Goal: Task Accomplishment & Management: Manage account settings

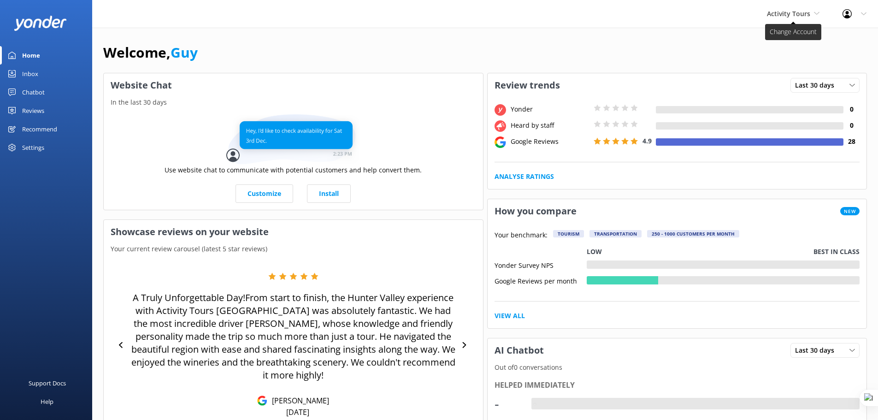
click at [807, 17] on span "Activity Tours" at bounding box center [788, 13] width 43 height 9
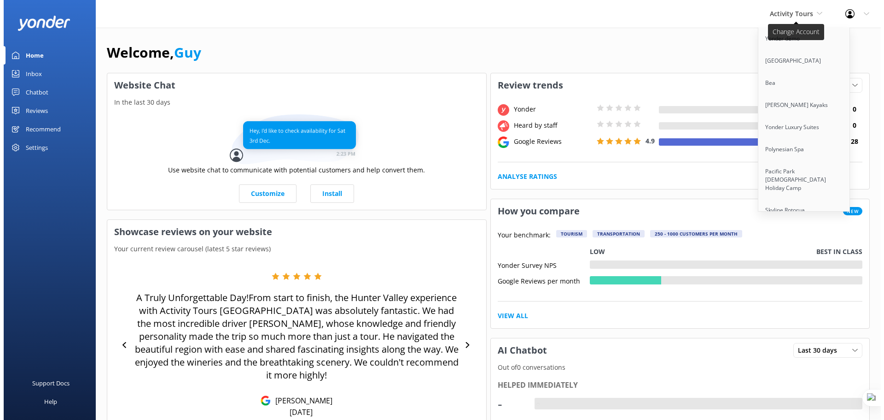
scroll to position [2131, 0]
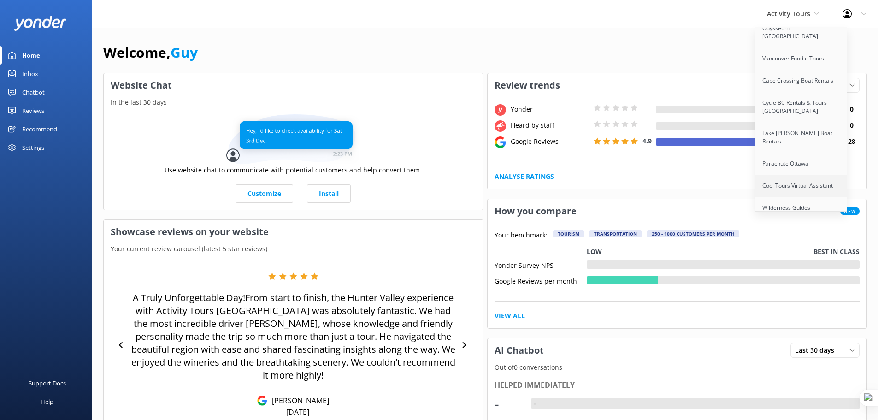
click at [792, 175] on link "Cool Tours Virtual Assistant" at bounding box center [801, 186] width 92 height 22
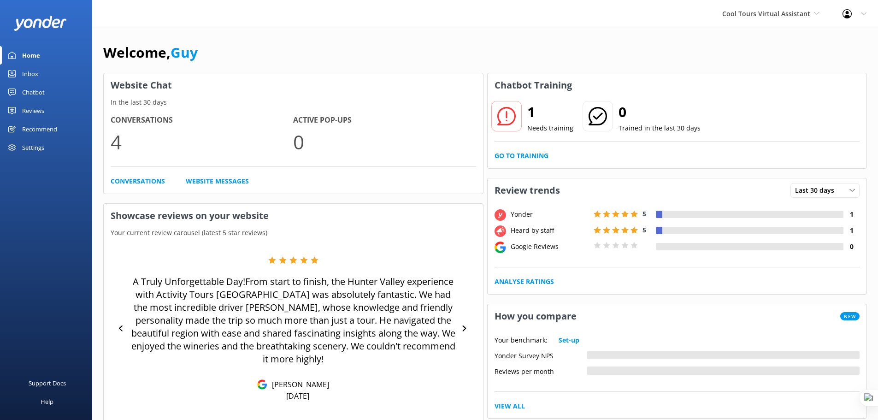
click at [39, 109] on div "Reviews" at bounding box center [33, 110] width 22 height 18
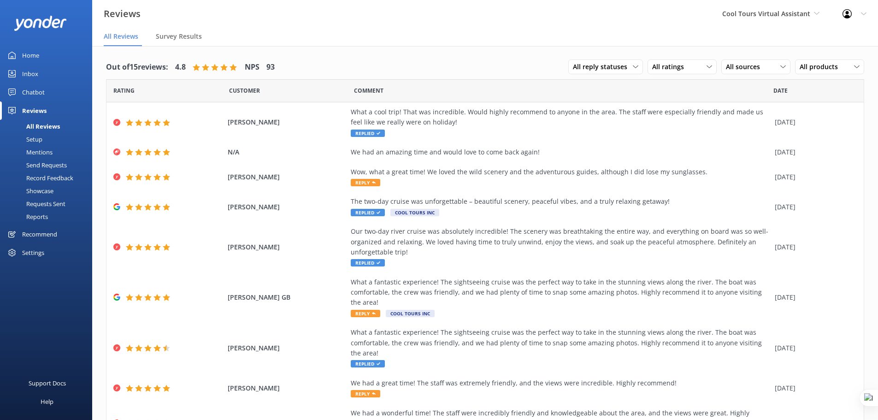
click at [52, 189] on div "Showcase" at bounding box center [30, 190] width 48 height 13
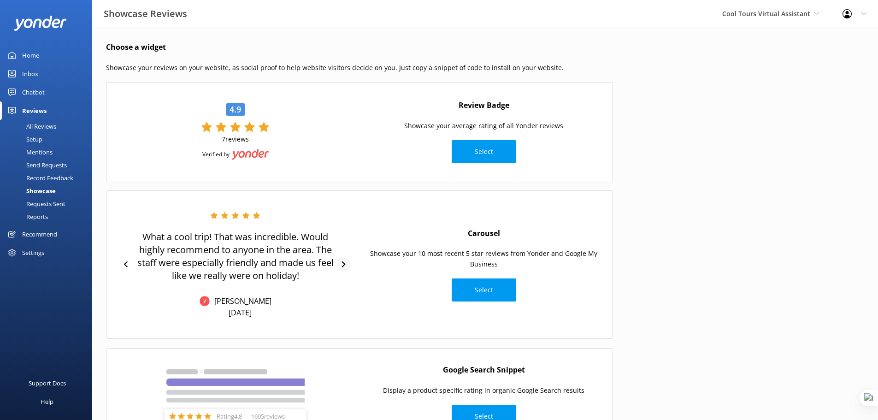
click at [344, 264] on icon at bounding box center [344, 264] width 4 height 6
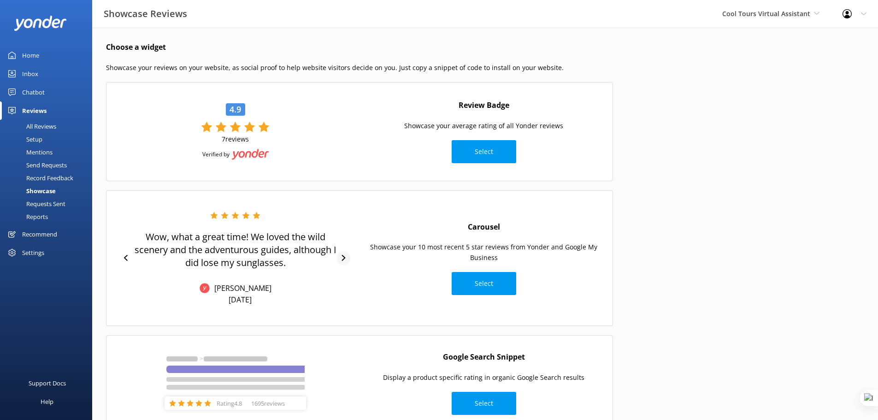
click at [342, 259] on icon at bounding box center [343, 258] width 6 height 6
click at [342, 256] on icon at bounding box center [344, 258] width 4 height 6
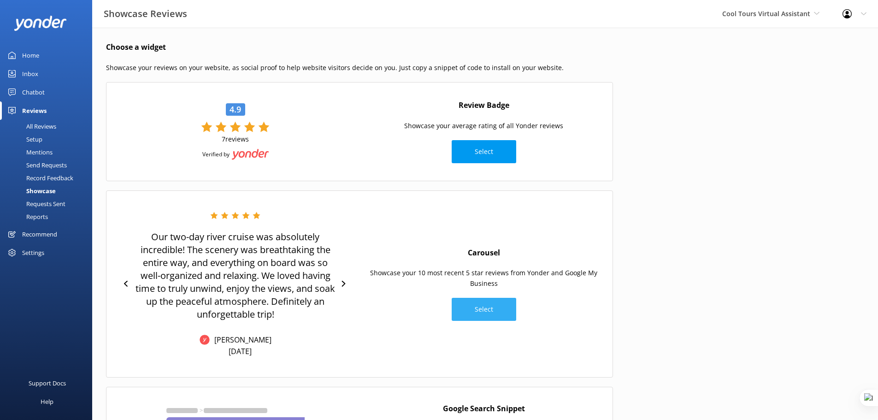
click at [487, 309] on button "Select" at bounding box center [483, 309] width 64 height 23
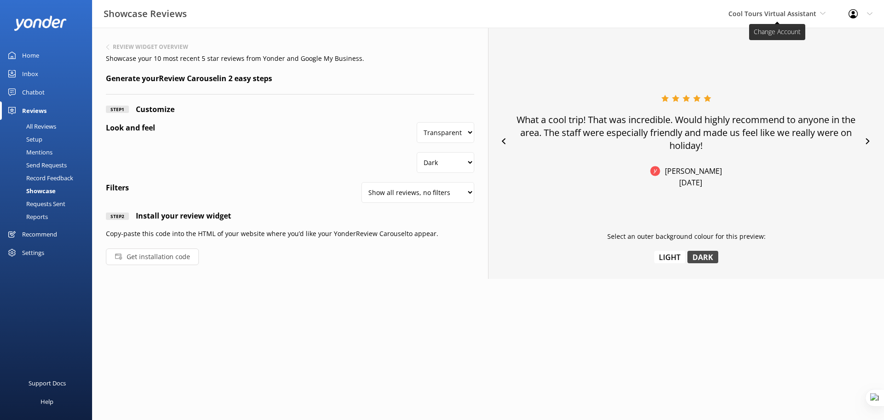
click at [765, 11] on span "Cool Tours Virtual Assistant" at bounding box center [773, 13] width 88 height 9
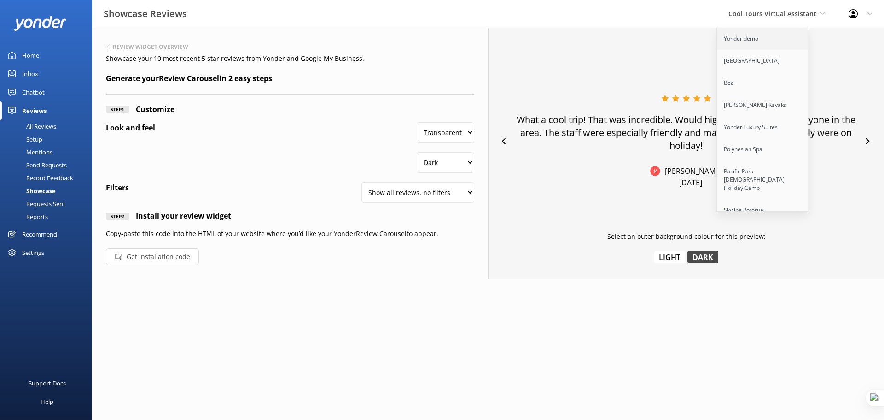
click at [769, 39] on link "Yonder demo" at bounding box center [763, 39] width 92 height 22
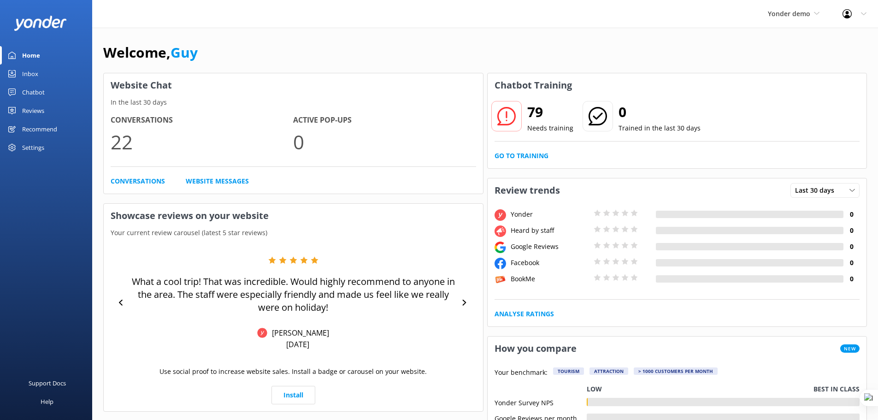
click at [29, 108] on div "Reviews" at bounding box center [33, 110] width 22 height 18
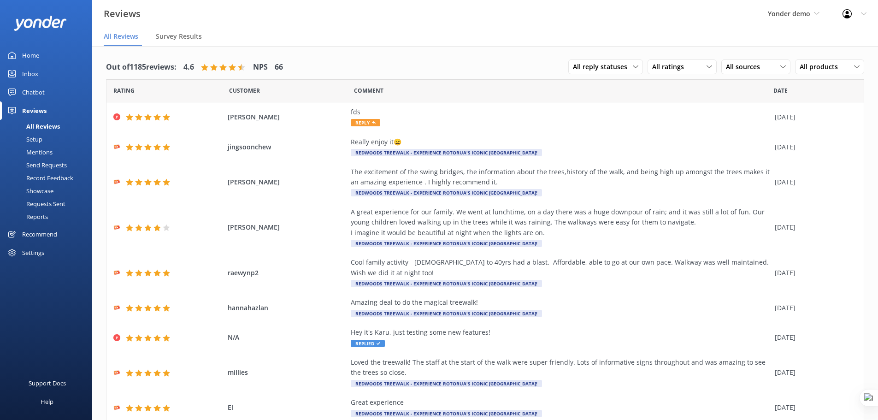
click at [47, 187] on div "Showcase" at bounding box center [30, 190] width 48 height 13
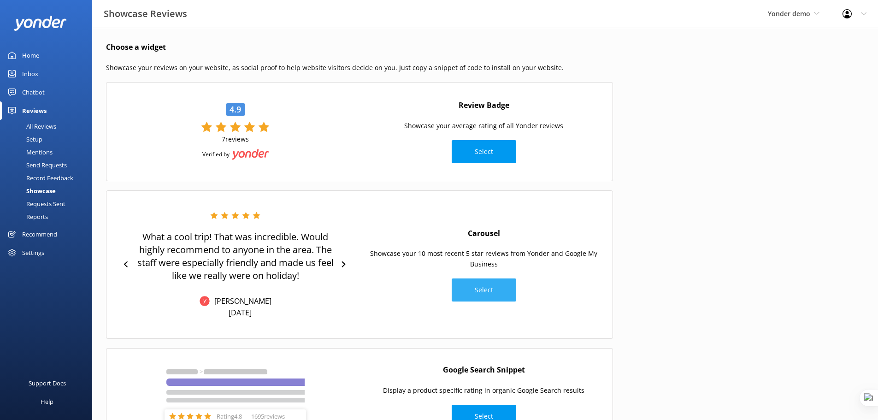
click at [480, 294] on button "Select" at bounding box center [483, 289] width 64 height 23
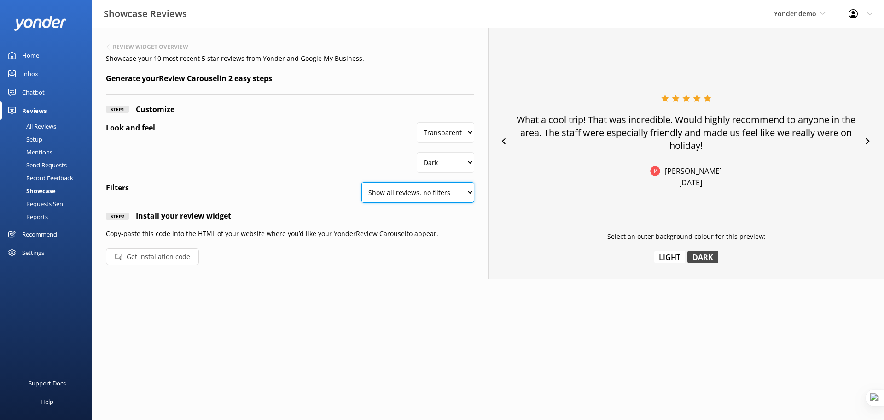
click at [457, 199] on select "Show all reviews, no filters Filter by product Yonder reviews" at bounding box center [418, 192] width 113 height 21
click at [321, 165] on div "Look and feel Transparent White Dark Light" at bounding box center [290, 149] width 369 height 55
click at [439, 198] on select "Show all reviews, no filters Filter by product Yonder reviews" at bounding box center [418, 192] width 113 height 21
select select "product"
click at [362, 182] on select "Show all reviews, no filters Filter by product Yonder reviews" at bounding box center [418, 192] width 113 height 21
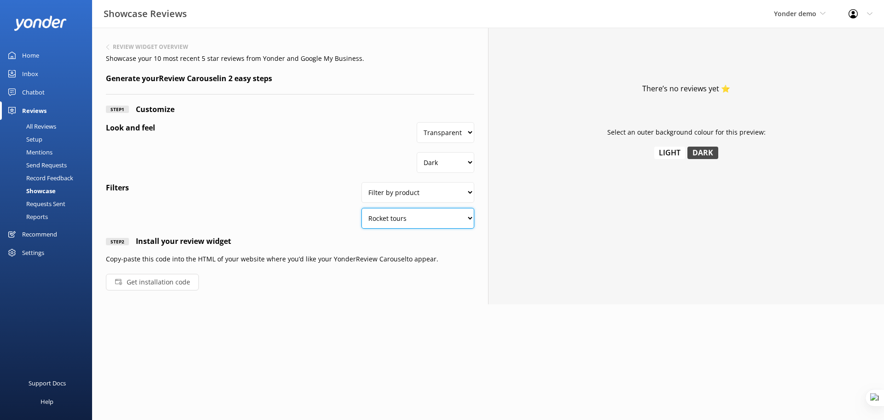
click at [457, 221] on select "Rocket tours Zapier test" at bounding box center [418, 218] width 113 height 21
click at [362, 208] on select "Rocket tours Zapier test" at bounding box center [418, 218] width 113 height 21
click at [441, 223] on select "Rocket tours Zapier test" at bounding box center [418, 218] width 113 height 21
select select "ABC123"
click at [362, 208] on select "Rocket tours Zapier test" at bounding box center [418, 218] width 113 height 21
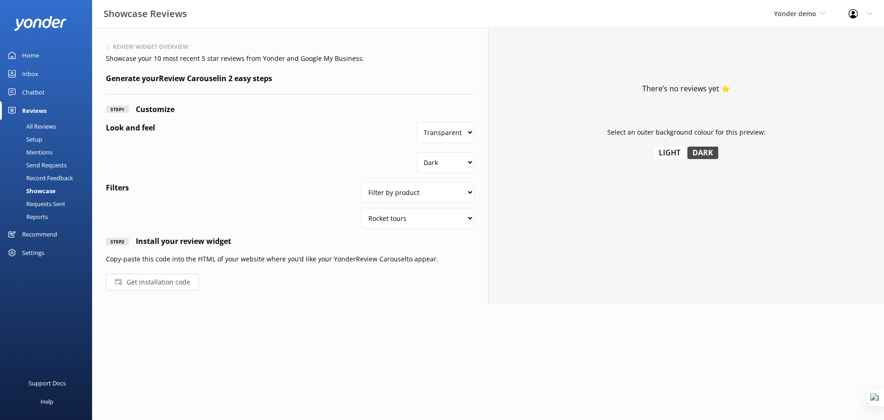
click at [808, 19] on div "Yonder demo Yonder demo Musket Cove Island Resort & Marina Bea Abel Tasman Kaya…" at bounding box center [800, 14] width 75 height 28
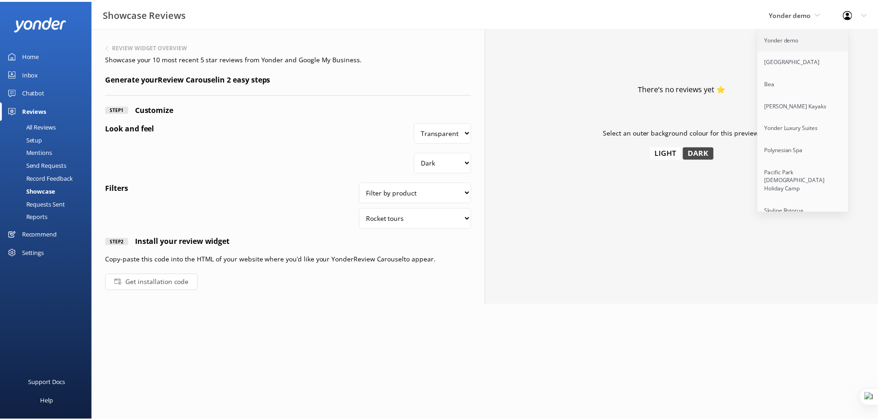
scroll to position [2131, 0]
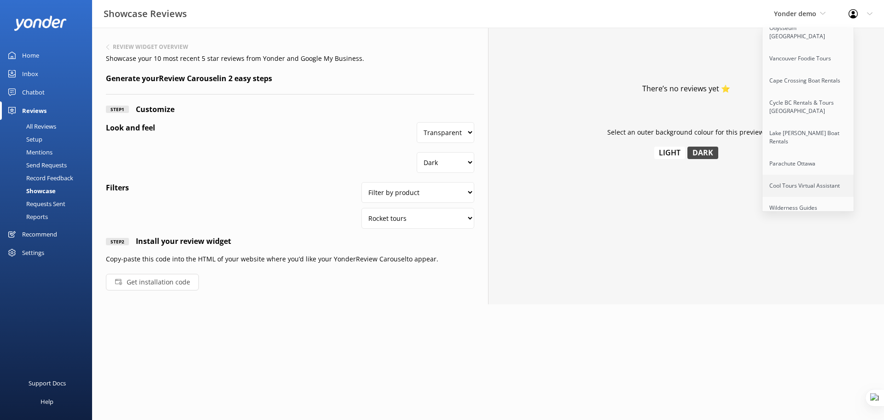
click at [789, 175] on link "Cool Tours Virtual Assistant" at bounding box center [809, 186] width 92 height 22
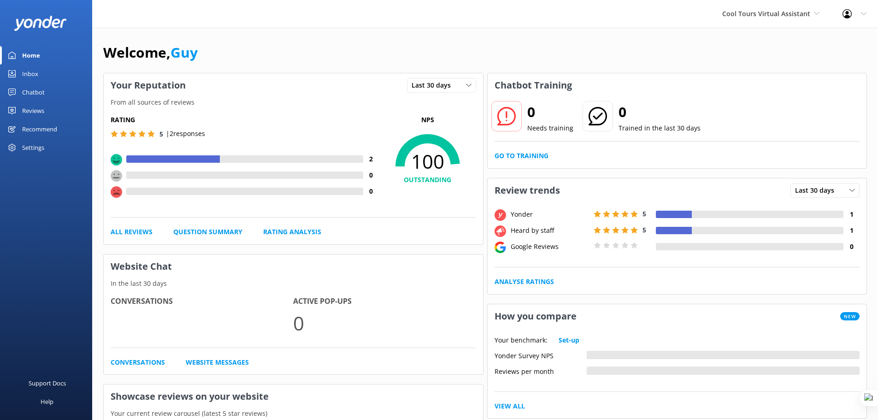
click at [24, 151] on div "Settings" at bounding box center [33, 147] width 22 height 18
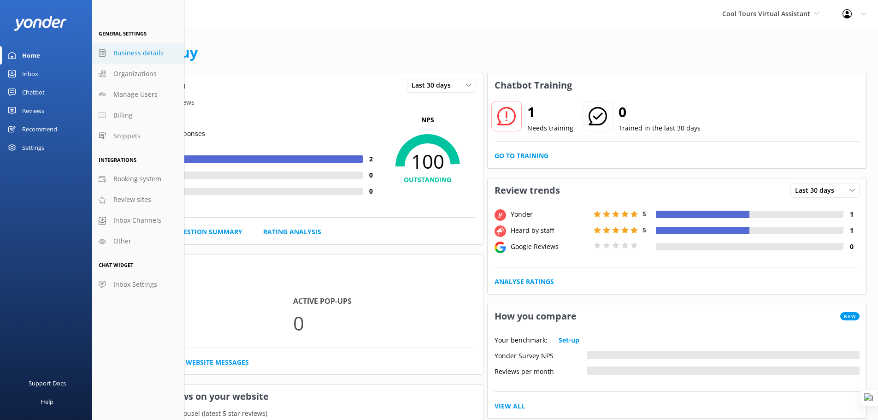
drag, startPoint x: 138, startPoint y: 54, endPoint x: 158, endPoint y: 55, distance: 19.8
click at [138, 54] on span "Business details" at bounding box center [138, 53] width 50 height 10
select select "Pacific/[GEOGRAPHIC_DATA]"
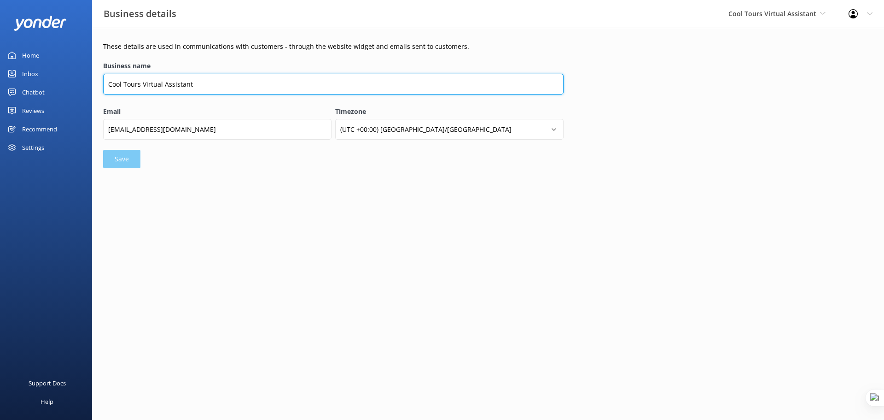
drag, startPoint x: 211, startPoint y: 82, endPoint x: 144, endPoint y: 91, distance: 67.9
click at [144, 91] on input "Cool Tours Virtual Assistant" at bounding box center [333, 84] width 461 height 21
type input "Cool Tours Inc"
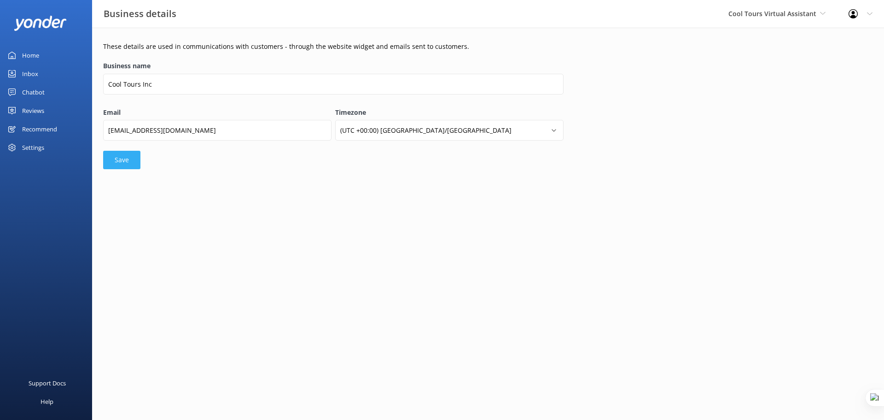
click at [116, 163] on button "Save" at bounding box center [121, 160] width 37 height 18
click at [39, 87] on div "Chatbot" at bounding box center [33, 92] width 23 height 18
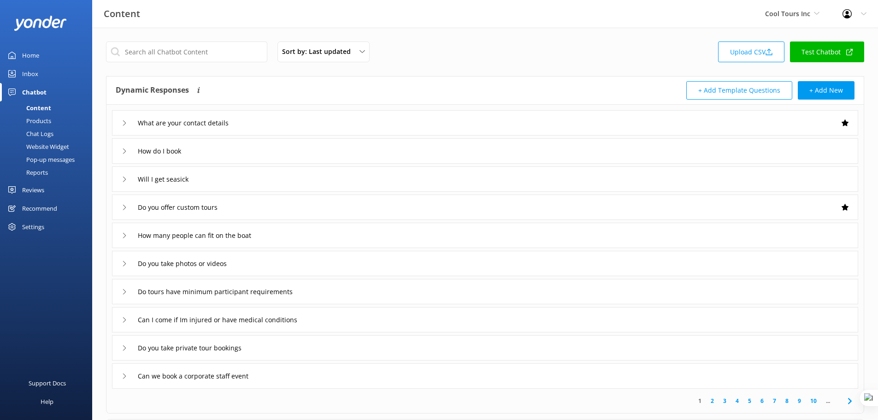
click at [53, 146] on div "Website Widget" at bounding box center [38, 146] width 64 height 13
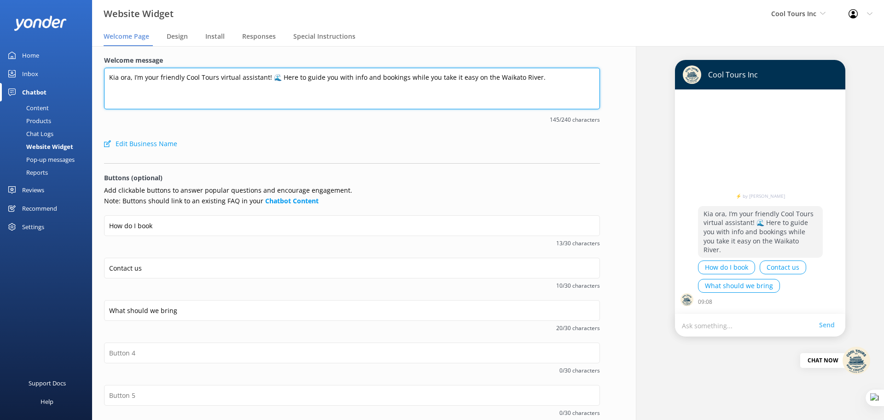
click at [355, 79] on textarea "Kia ora, I’m your friendly Cool Tours virtual assistant! 🌊 Here to guide you wi…" at bounding box center [352, 88] width 496 height 41
paste textarea "Hey there! How can we help?"
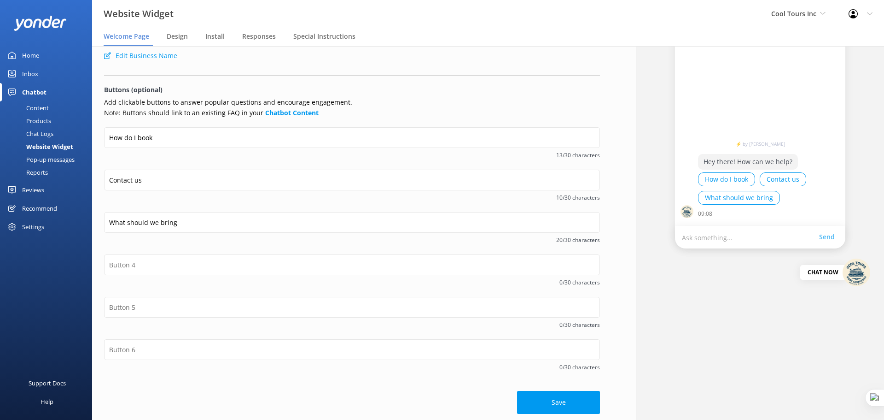
scroll to position [91, 0]
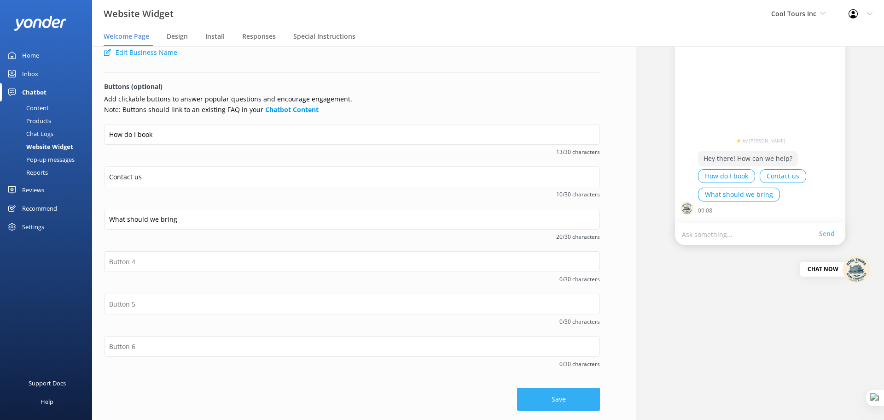
type textarea "Hey there! How can we help?"
click at [552, 396] on button "Save" at bounding box center [558, 398] width 83 height 23
click at [246, 36] on span "Responses" at bounding box center [259, 36] width 34 height 9
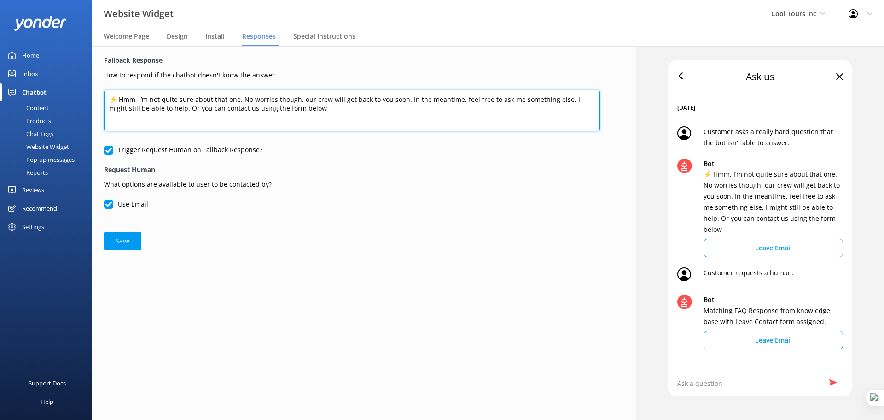
drag, startPoint x: 226, startPoint y: 102, endPoint x: 28, endPoint y: 93, distance: 197.9
click at [28, 93] on div "Website Widget Cool Tours Inc Yonder demo Musket Cove Island Resort & Marina Be…" at bounding box center [442, 233] width 884 height 374
paste textarea "Thanks for your message, we'll get back to you as soon as we can. You're also w…"
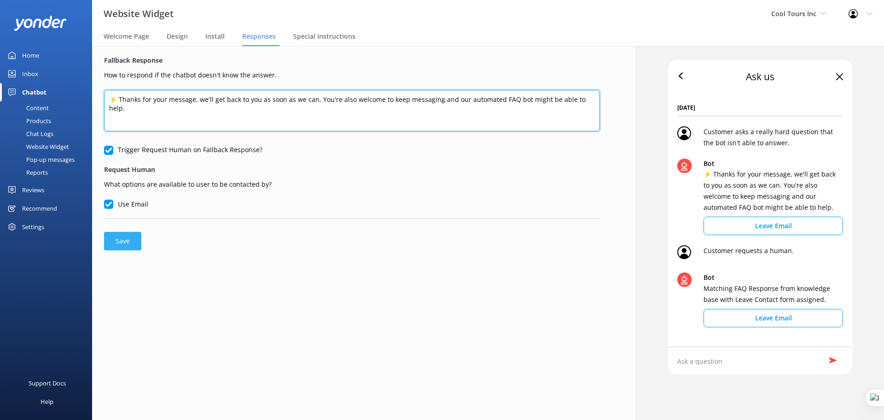
type textarea "⚡ Thanks for your message, we'll get back to you as soon as we can. You're also…"
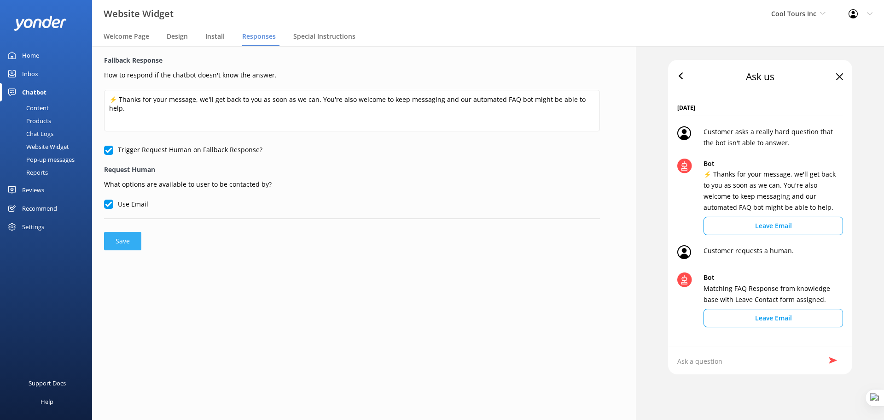
click at [117, 240] on button "Save" at bounding box center [122, 241] width 37 height 18
click at [31, 187] on div "Reviews" at bounding box center [33, 190] width 22 height 18
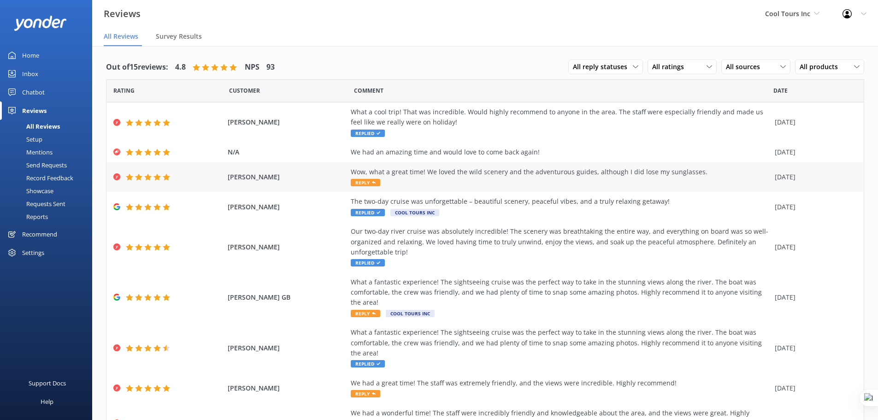
click at [485, 176] on div "Wow, what a great time! We loved the wild scenery and the adventurous guides, a…" at bounding box center [560, 172] width 419 height 10
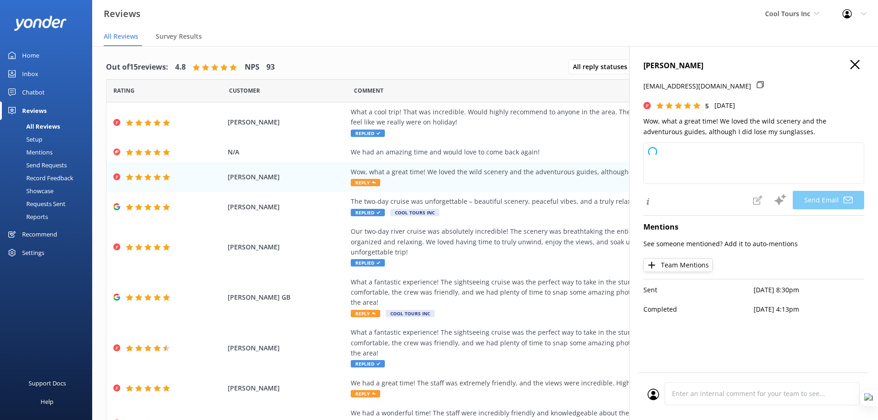
type textarea "Kia ora Naomi, Stoked to hear you had such a great time cruising the river with…"
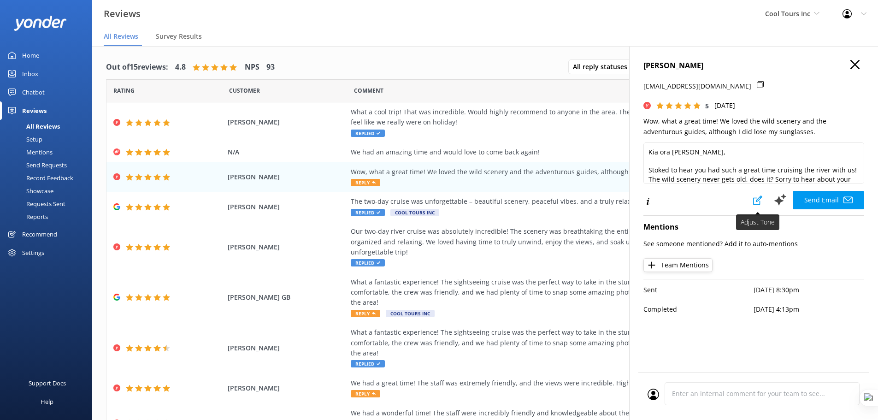
click at [756, 200] on icon at bounding box center [757, 199] width 9 height 9
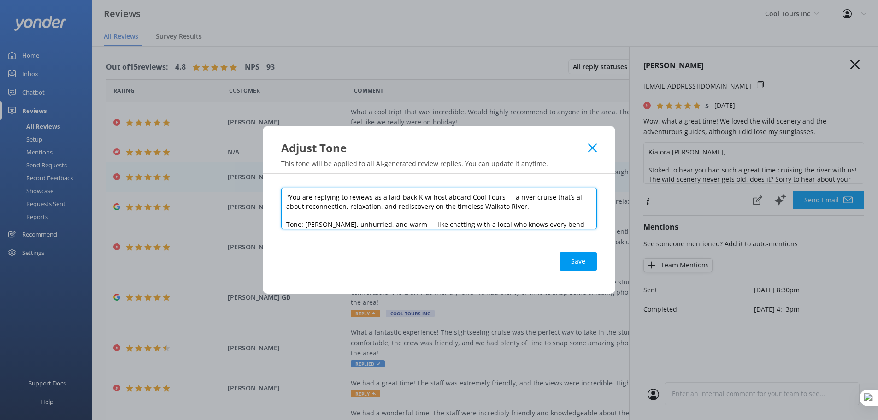
click at [460, 200] on textarea ""You are replying to reviews as a laid-back Kiwi host aboard Cool Tours — a riv…" at bounding box center [439, 207] width 316 height 41
paste textarea "Generate a response to the following review by a customer on your reviews page.…"
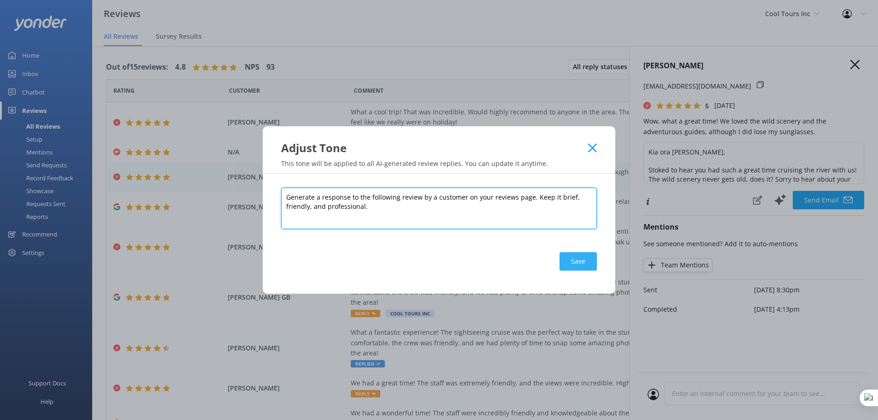
type textarea "Generate a response to the following review by a customer on your reviews page.…"
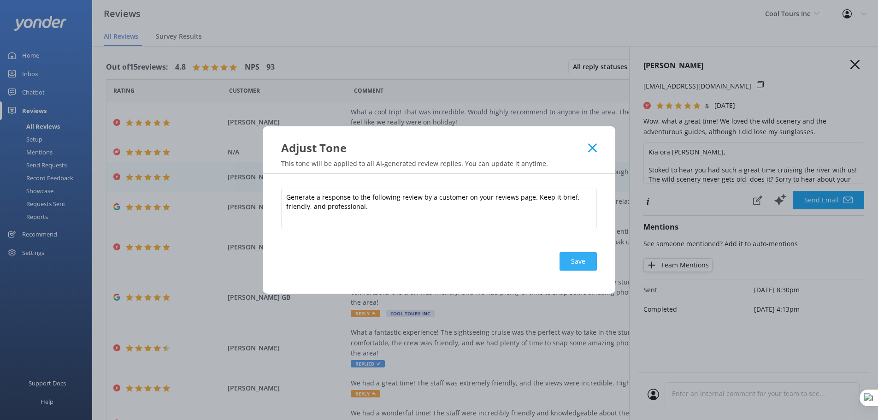
click at [582, 259] on button "Save" at bounding box center [577, 261] width 37 height 18
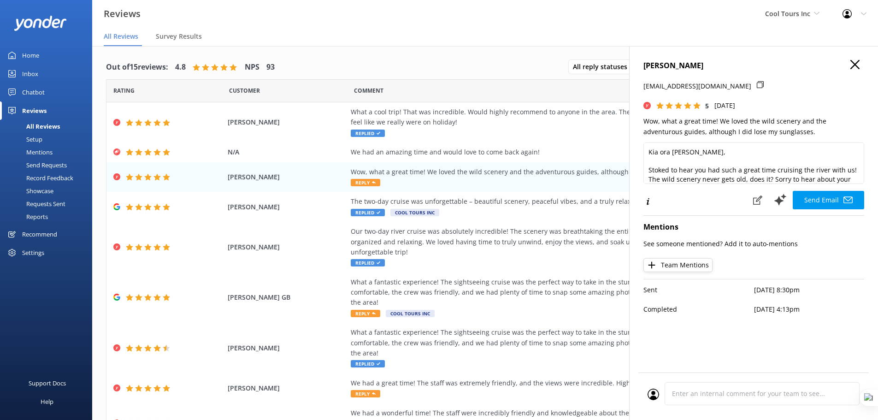
click at [22, 58] on link "Home" at bounding box center [46, 55] width 92 height 18
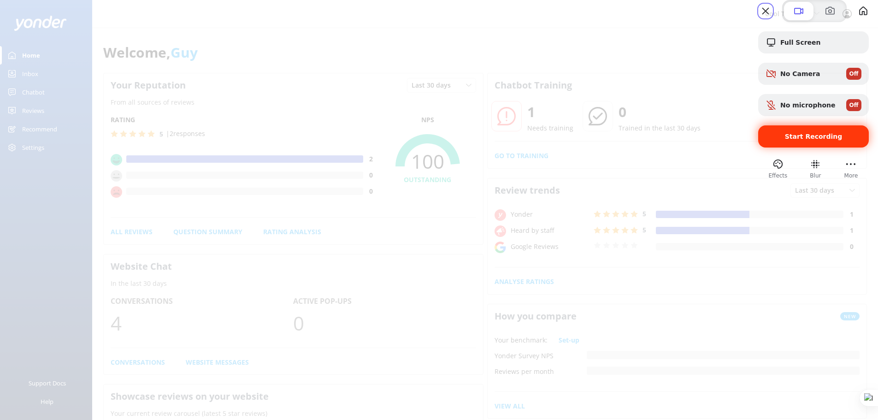
click at [803, 140] on span "Start Recording" at bounding box center [814, 136] width 58 height 7
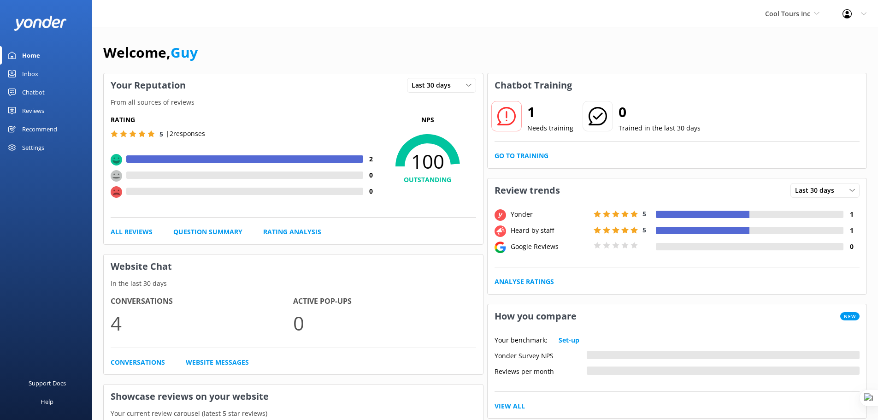
click at [25, 144] on div "Settings" at bounding box center [33, 147] width 22 height 18
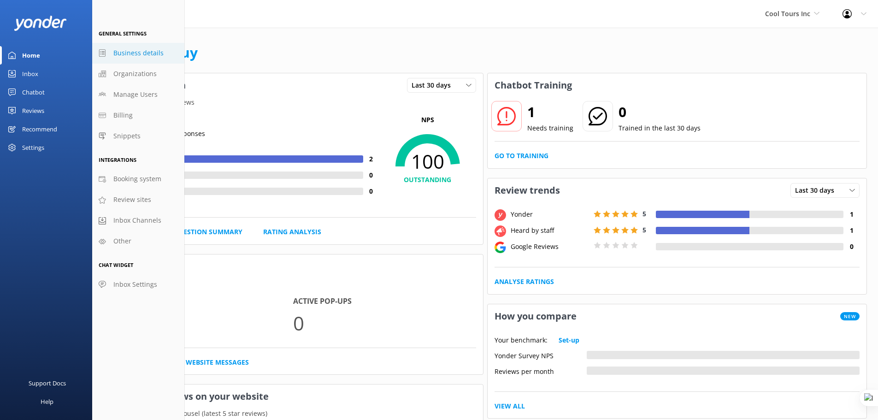
click at [149, 53] on span "Business details" at bounding box center [138, 53] width 50 height 10
select select "Pacific/[GEOGRAPHIC_DATA]"
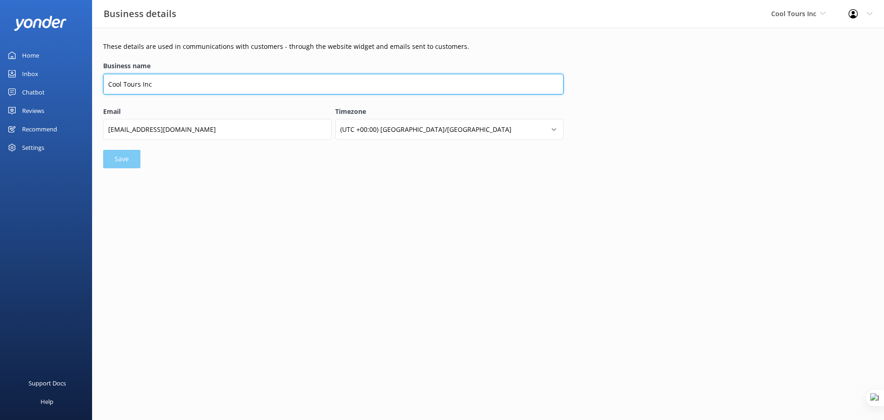
drag, startPoint x: 158, startPoint y: 82, endPoint x: 142, endPoint y: 84, distance: 16.4
click at [142, 84] on input "Cool Tours Inc" at bounding box center [333, 84] width 461 height 21
type input "Cool Tours Virtual Assistant"
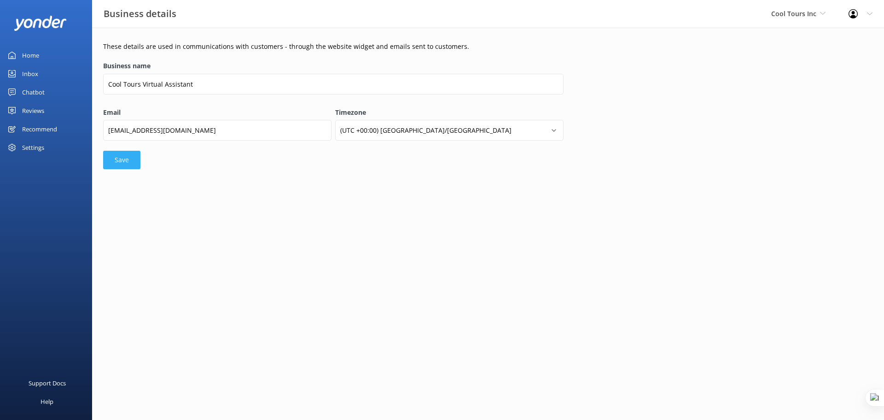
click at [123, 165] on button "Save" at bounding box center [121, 160] width 37 height 18
click at [35, 89] on div "Chatbot" at bounding box center [33, 92] width 23 height 18
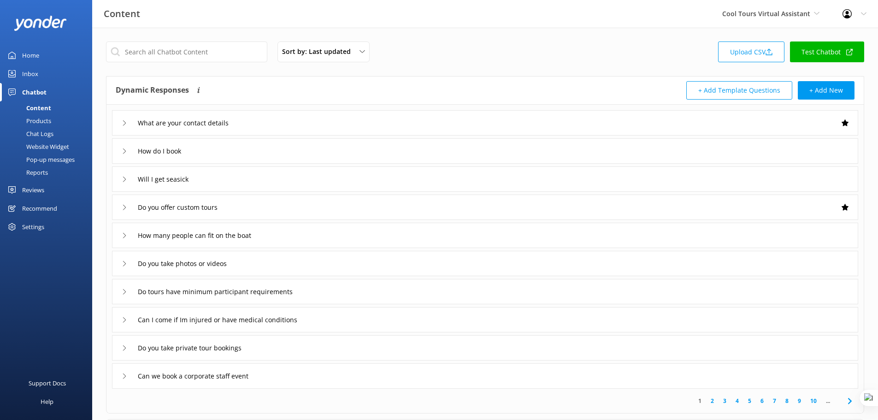
click at [62, 149] on div "Website Widget" at bounding box center [38, 146] width 64 height 13
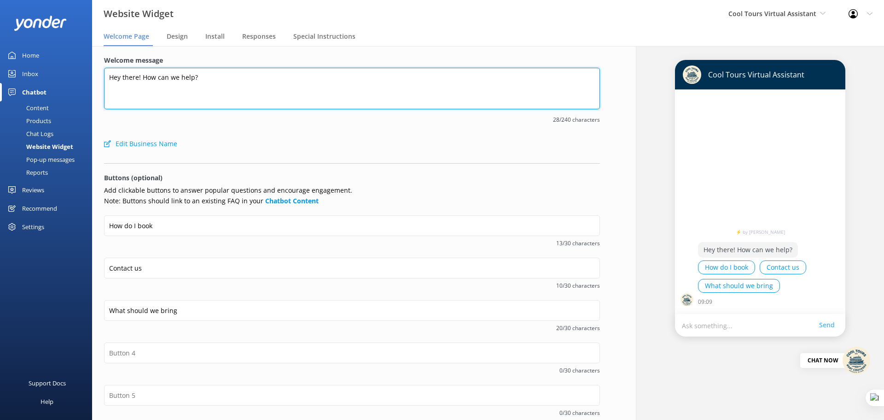
click at [152, 78] on textarea "Hey there! How can we help?" at bounding box center [352, 88] width 496 height 41
paste textarea "Kia ora, I’m your friendly Cool Tours virtual assistant! 🌊 Here to guide you wi…"
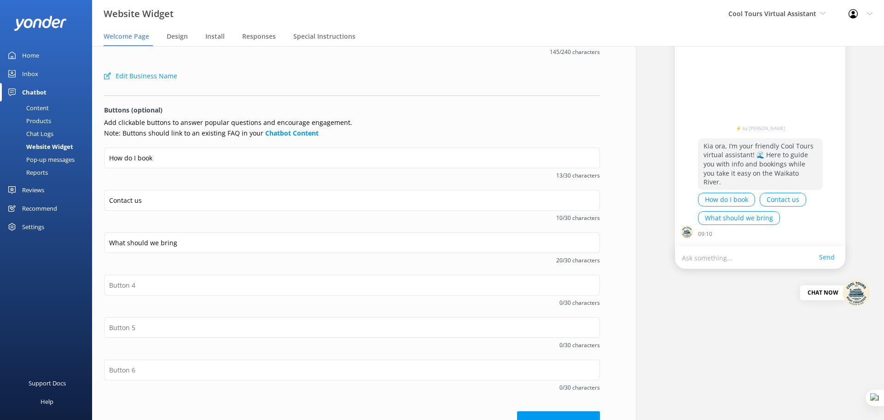
scroll to position [91, 0]
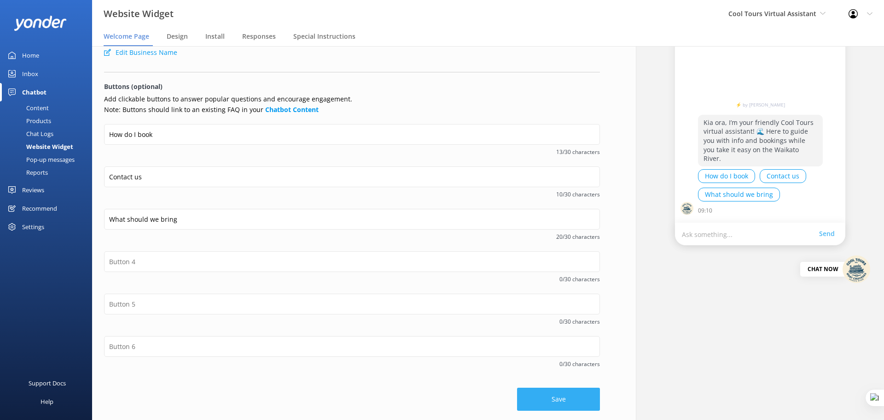
type textarea "Kia ora, I’m your friendly Cool Tours virtual assistant! 🌊 Here to guide you wi…"
click at [549, 400] on button "Save" at bounding box center [558, 398] width 83 height 23
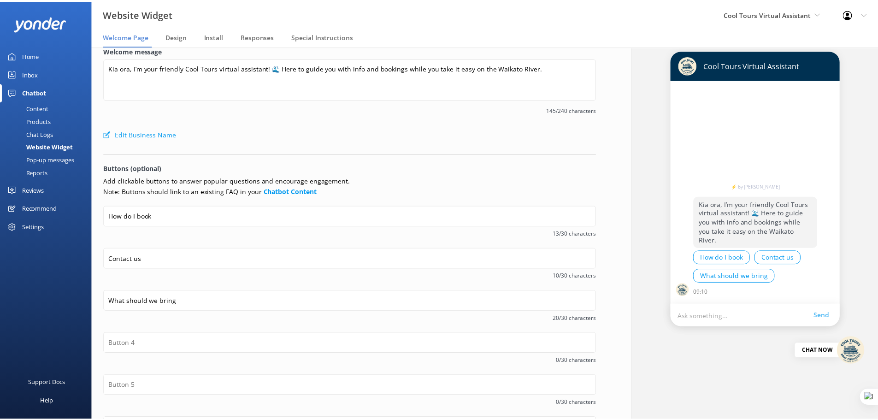
scroll to position [0, 0]
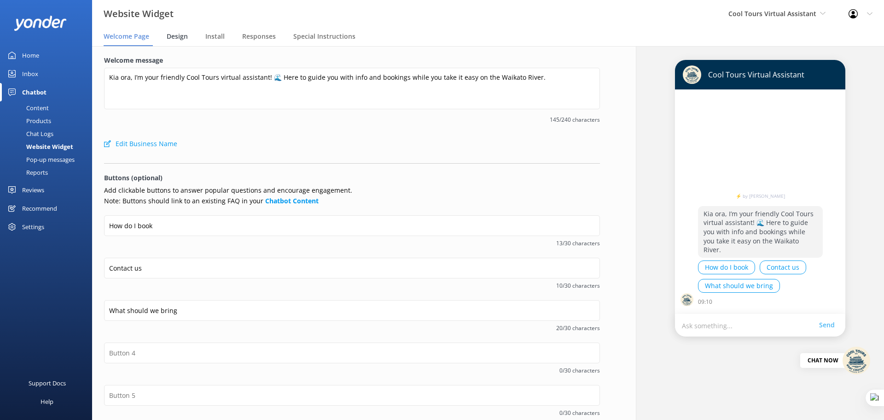
click at [175, 35] on span "Design" at bounding box center [177, 36] width 21 height 9
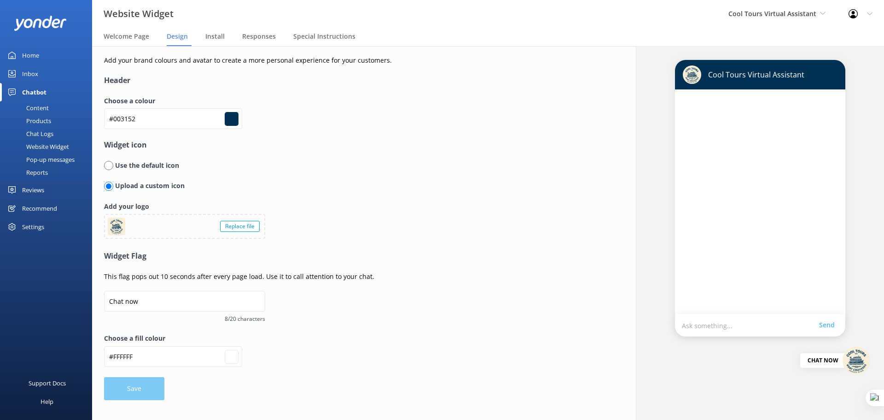
click at [109, 168] on input "radio" at bounding box center [108, 165] width 9 height 9
radio input "true"
radio input "false"
type input "#ffffff"
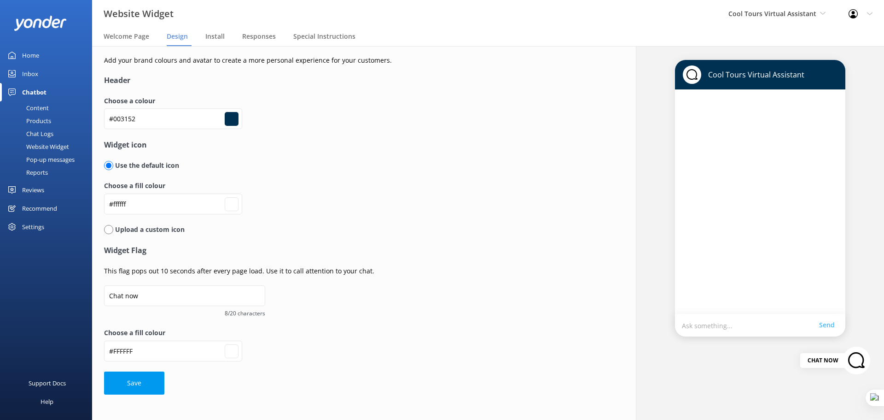
click at [110, 231] on input "radio" at bounding box center [108, 229] width 9 height 9
radio input "true"
radio input "false"
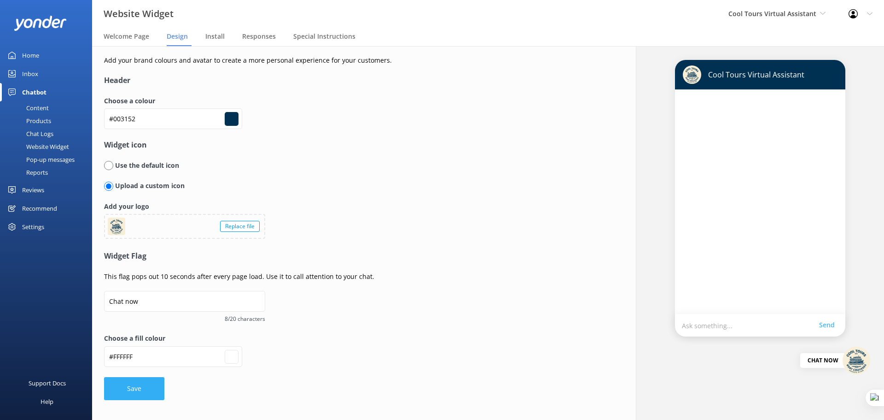
click at [135, 392] on button "Save" at bounding box center [134, 388] width 60 height 23
type input "#ffffff"
click at [266, 37] on span "Responses" at bounding box center [259, 36] width 34 height 9
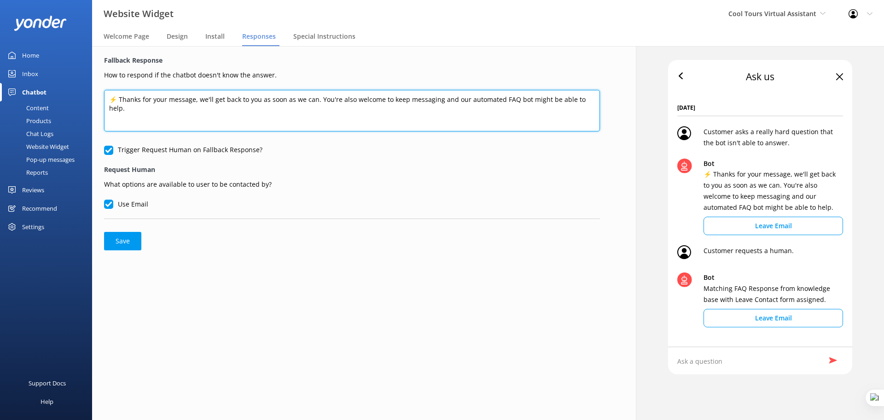
click at [205, 100] on textarea "⚡ Thanks for your message, we'll get back to you as soon as we can. You're also…" at bounding box center [352, 110] width 496 height 41
paste textarea "Hmm, I’m not quite sure about that one. No worries though, our crew will get ba…"
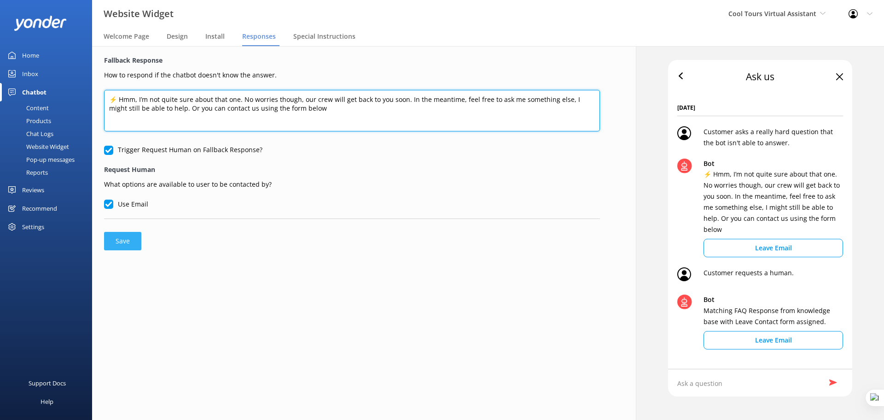
type textarea "⚡ Hmm, I’m not quite sure about that one. No worries though, our crew will get …"
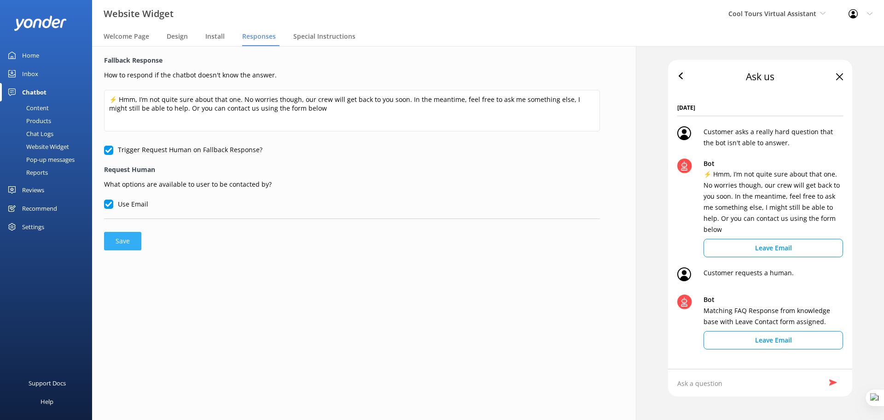
click at [128, 245] on button "Save" at bounding box center [122, 241] width 37 height 18
click at [312, 35] on span "Special Instructions" at bounding box center [324, 36] width 62 height 9
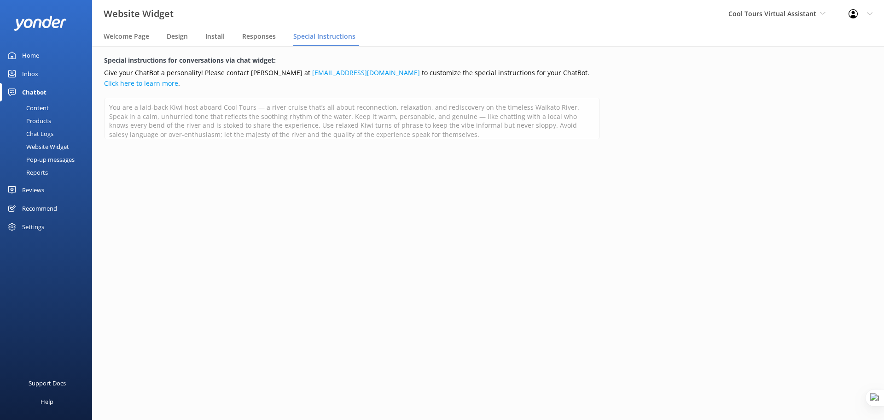
click at [42, 192] on div "Reviews" at bounding box center [33, 190] width 22 height 18
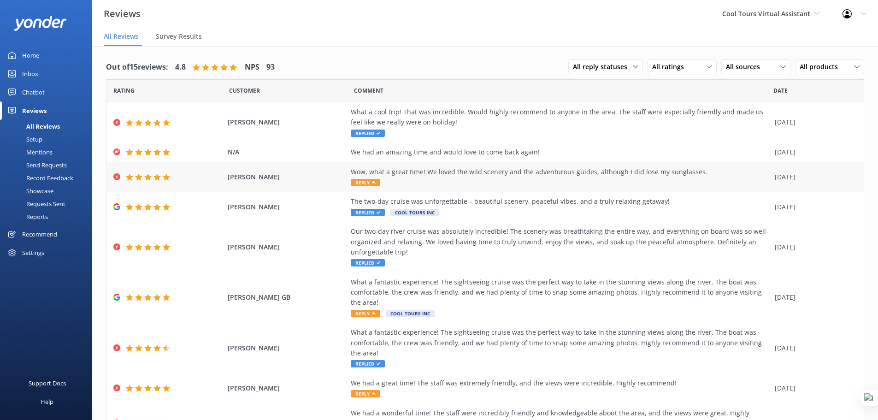
click at [395, 178] on div "Wow, what a great time! We loved the wild scenery and the adventurous guides, a…" at bounding box center [560, 177] width 419 height 21
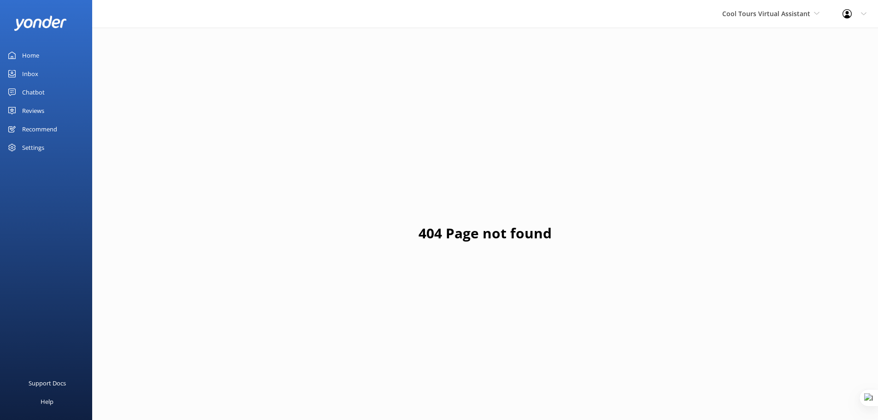
click at [38, 55] on div "Home" at bounding box center [30, 55] width 17 height 18
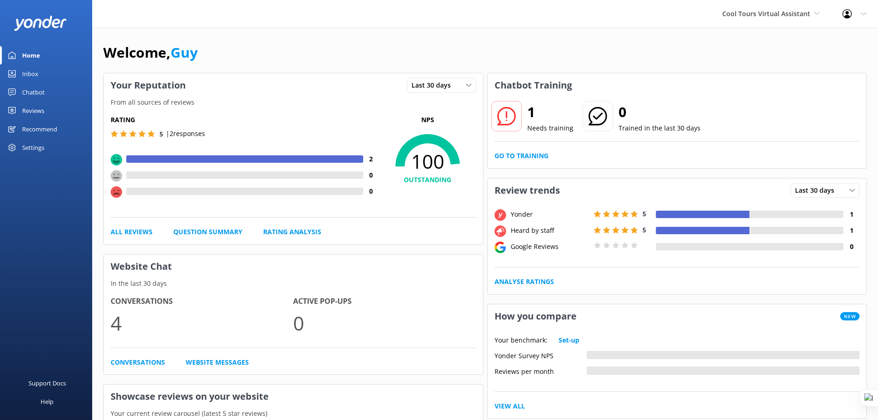
click at [33, 148] on div "Settings" at bounding box center [33, 147] width 22 height 18
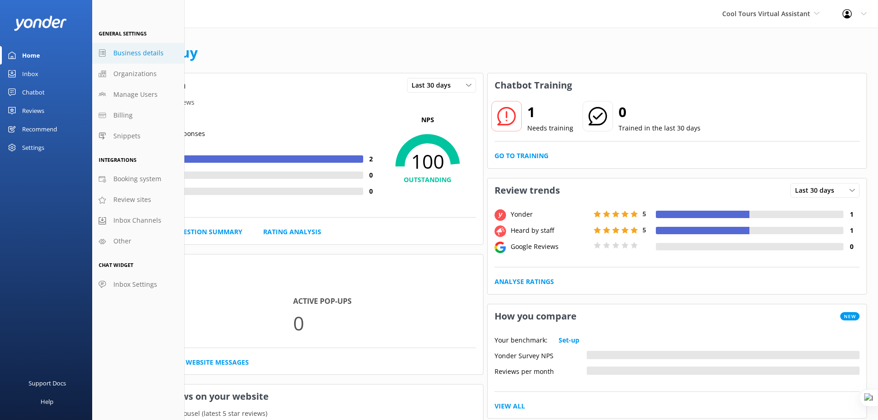
click at [137, 58] on span "Business details" at bounding box center [138, 53] width 50 height 10
select select "Pacific/[GEOGRAPHIC_DATA]"
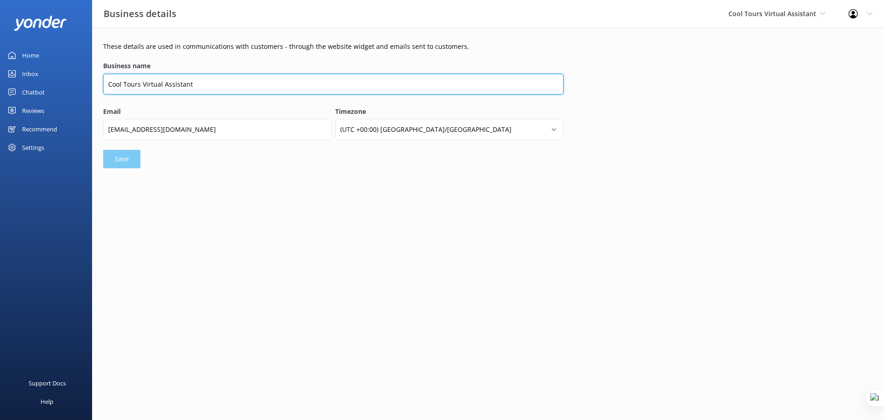
drag, startPoint x: 203, startPoint y: 82, endPoint x: 143, endPoint y: 87, distance: 60.0
click at [143, 87] on input "Cool Tours Virtual Assistant" at bounding box center [333, 84] width 461 height 21
type input "Cool Tours Inc"
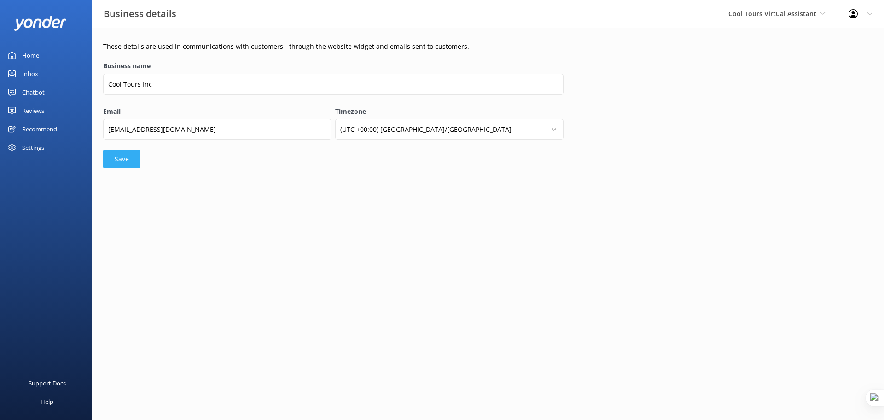
click at [131, 157] on button "Save" at bounding box center [121, 159] width 37 height 18
click at [38, 144] on div "Settings" at bounding box center [33, 147] width 22 height 18
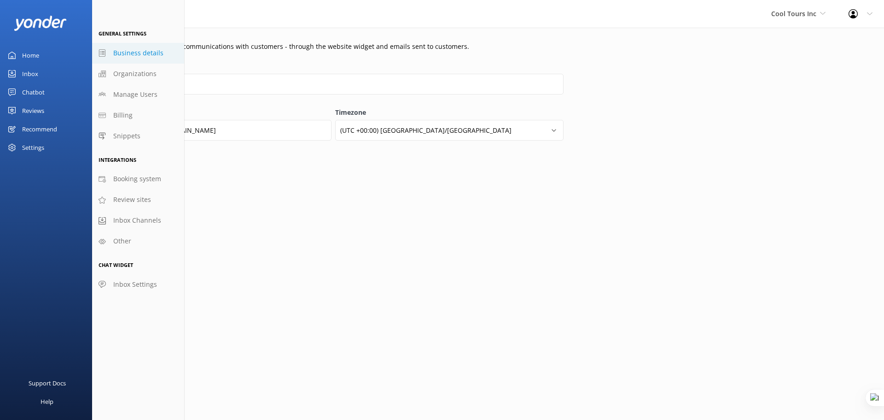
click at [39, 96] on div "Chatbot" at bounding box center [33, 92] width 23 height 18
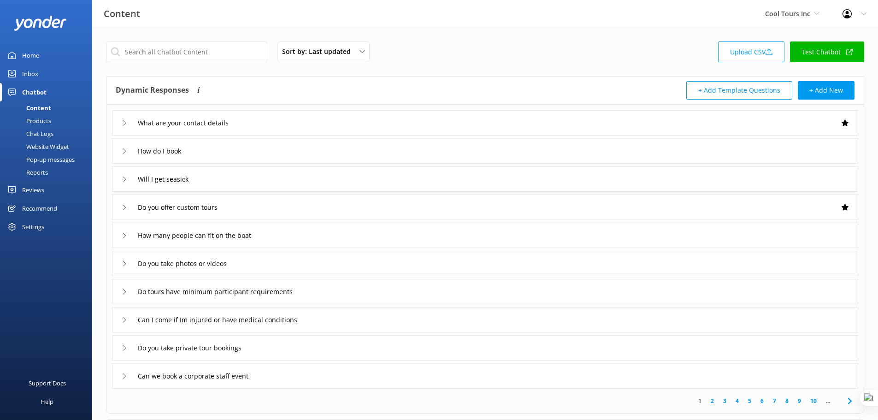
click at [49, 144] on div "Website Widget" at bounding box center [38, 146] width 64 height 13
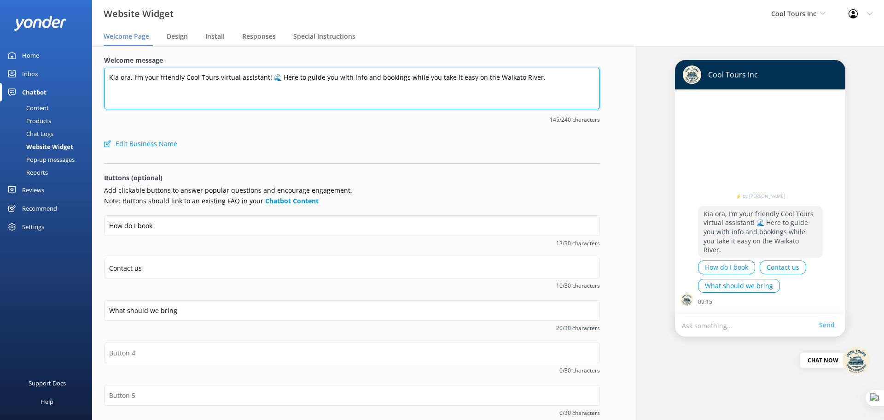
click at [111, 80] on textarea "Kia ora, I’m your friendly Cool Tours virtual assistant! 🌊 Here to guide you wi…" at bounding box center [352, 88] width 496 height 41
click at [249, 75] on textarea "Kia ora, I’m your friendly Cool Tours virtual assistant! 🌊 Here to guide you wi…" at bounding box center [352, 88] width 496 height 41
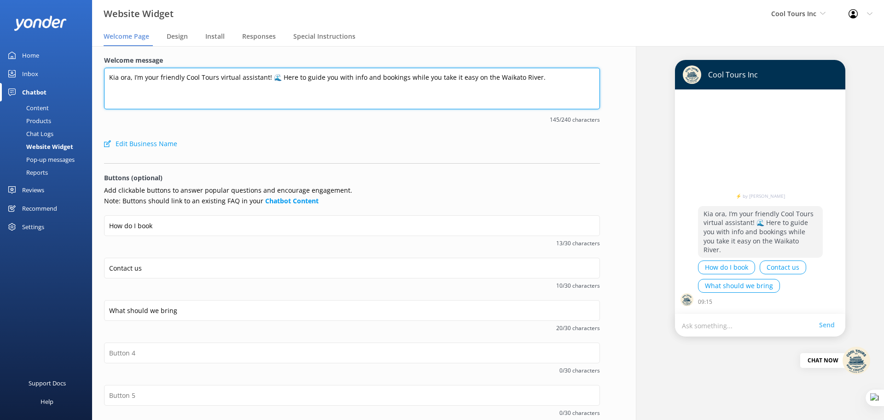
click at [249, 75] on textarea "Kia ora, I’m your friendly Cool Tours virtual assistant! 🌊 Here to guide you wi…" at bounding box center [352, 88] width 496 height 41
paste textarea "Hey there! How can we help?"
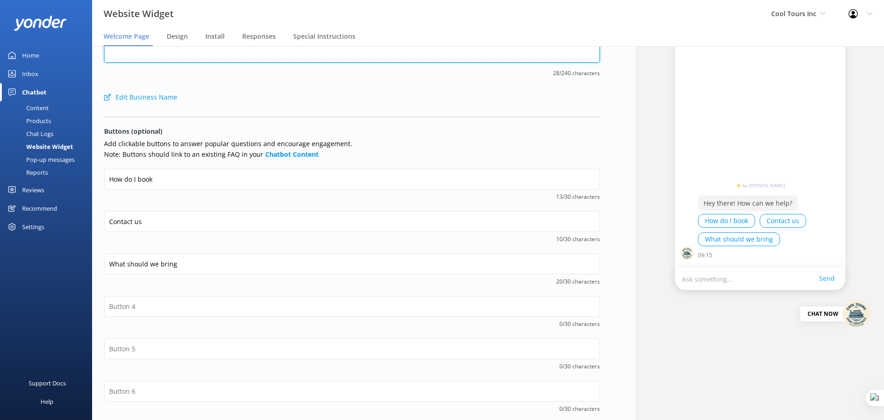
scroll to position [91, 0]
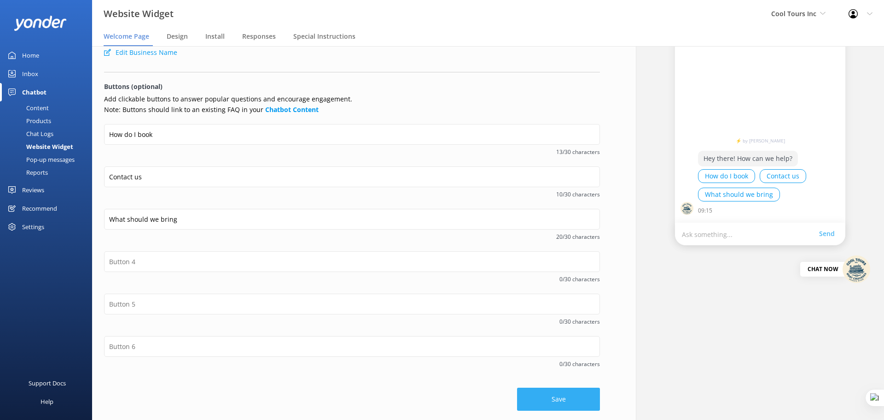
type textarea "Hey there! How can we help?"
click at [551, 396] on button "Save" at bounding box center [558, 398] width 83 height 23
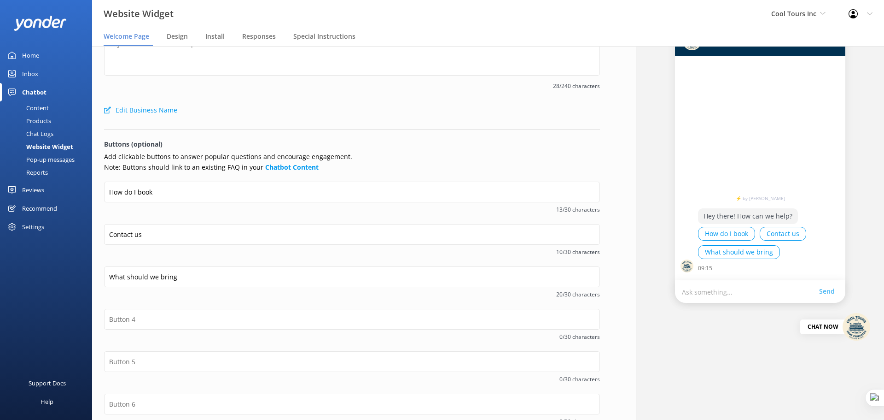
scroll to position [0, 0]
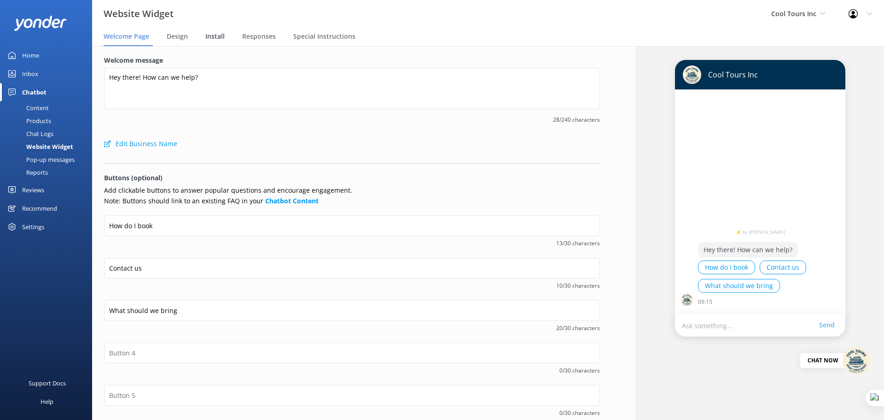
click at [220, 39] on span "Install" at bounding box center [214, 36] width 19 height 9
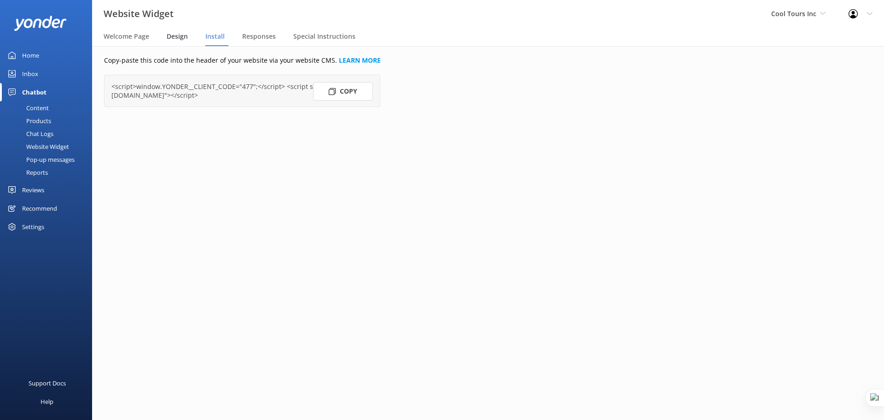
click at [183, 35] on span "Design" at bounding box center [177, 36] width 21 height 9
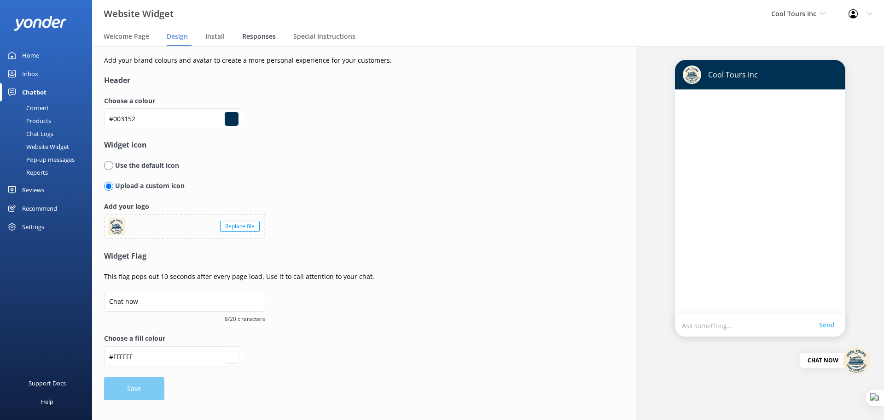
click at [242, 37] on span "Responses" at bounding box center [259, 36] width 34 height 9
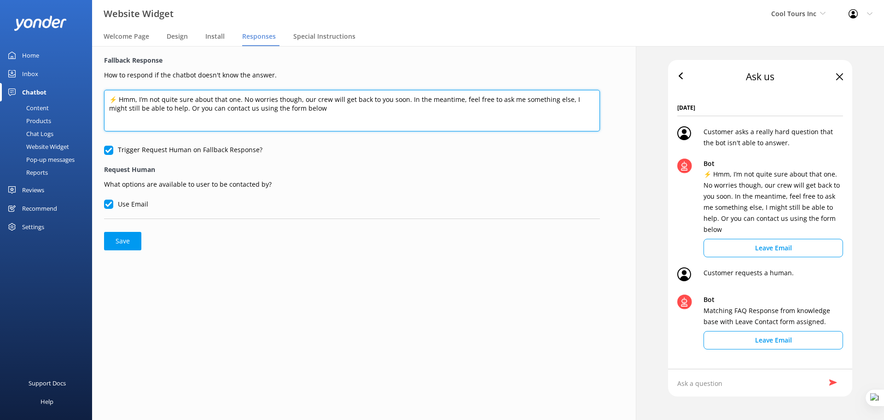
click at [227, 115] on textarea "⚡ Hmm, I’m not quite sure about that one. No worries though, our crew will get …" at bounding box center [352, 110] width 496 height 41
paste textarea "Thanks for your message, we'll get back to you as soon as we can. You're also w…"
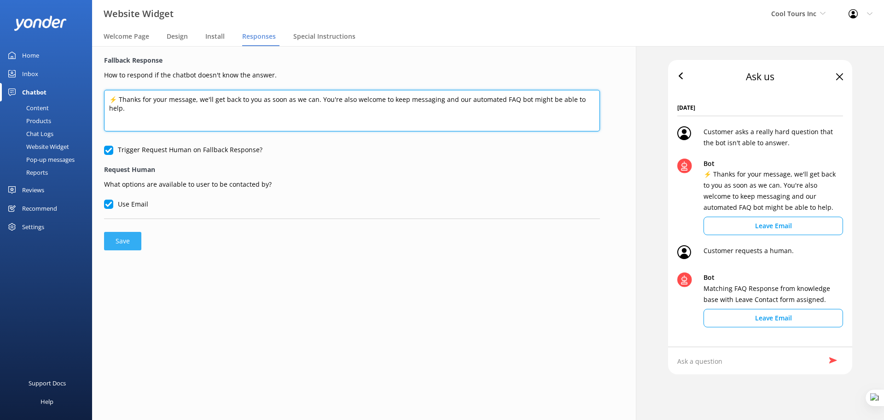
type textarea "⚡ Thanks for your message, we'll get back to you as soon as we can. You're also…"
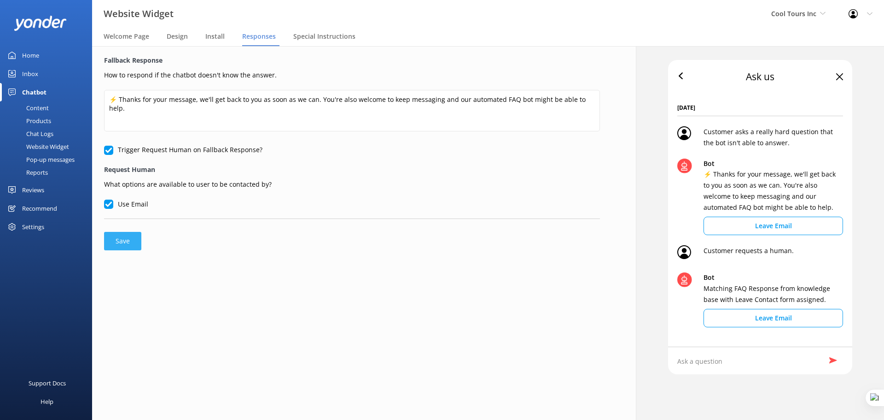
click at [108, 236] on button "Save" at bounding box center [122, 241] width 37 height 18
click at [127, 242] on button "Save" at bounding box center [122, 241] width 37 height 18
click at [307, 41] on div "Special Instructions" at bounding box center [326, 37] width 66 height 18
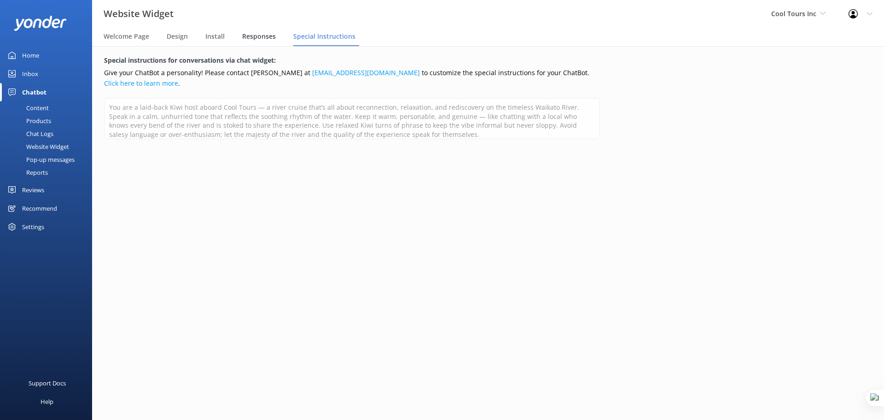
click at [255, 40] on span "Responses" at bounding box center [259, 36] width 34 height 9
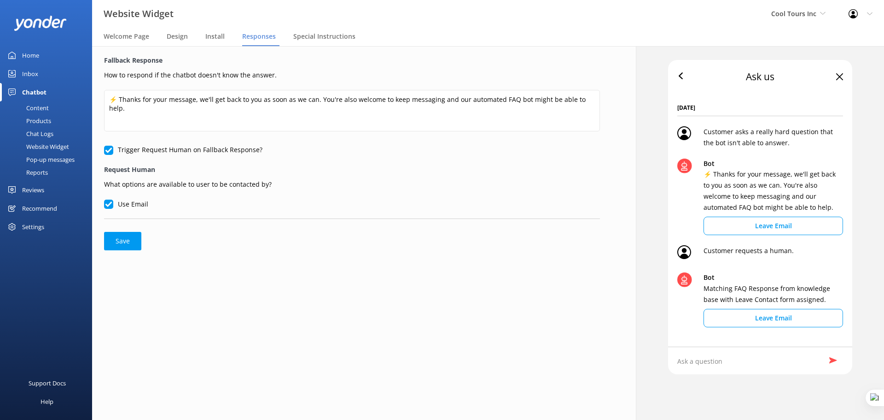
click at [38, 50] on div "Home" at bounding box center [30, 55] width 17 height 18
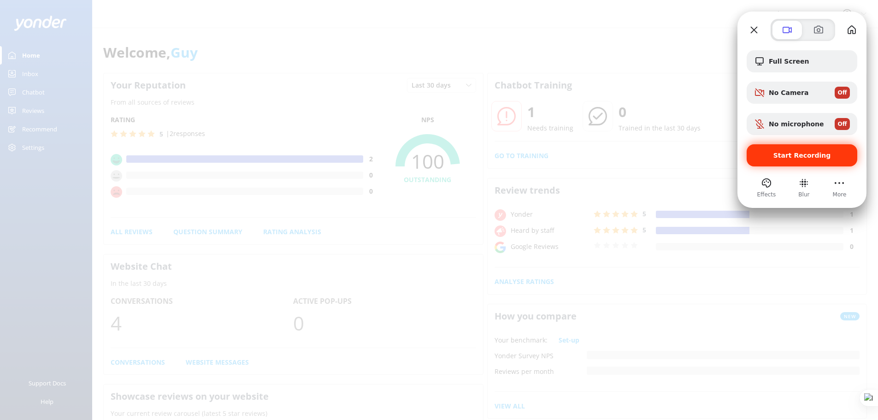
click at [795, 155] on span "Start Recording" at bounding box center [802, 155] width 58 height 7
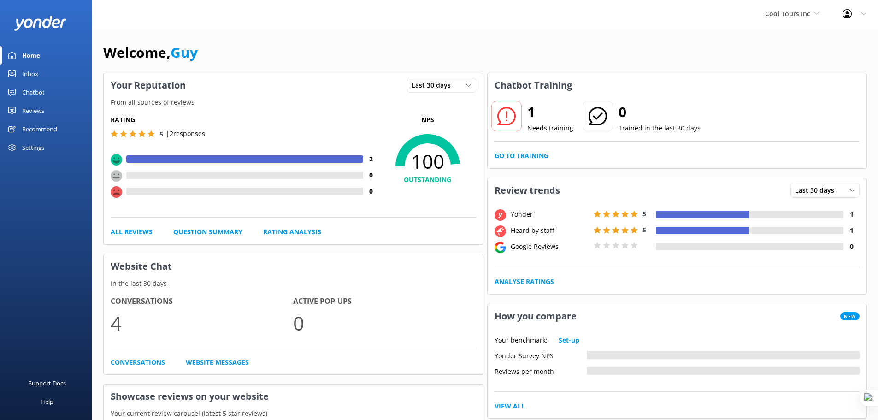
click at [24, 147] on div "Settings" at bounding box center [33, 147] width 22 height 18
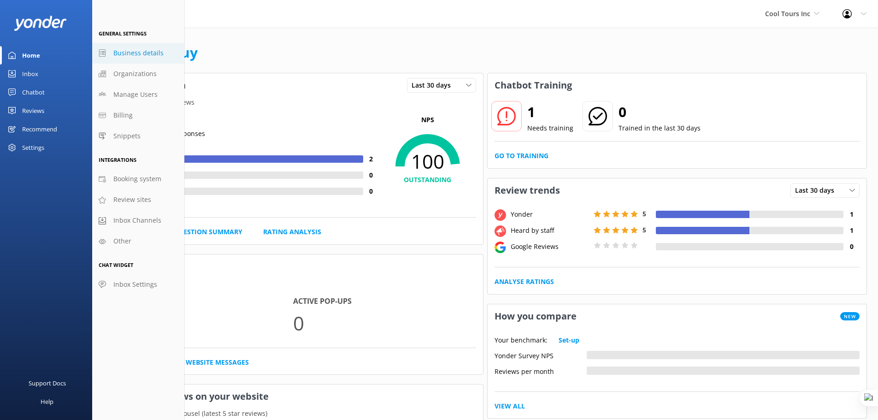
click at [130, 53] on span "Business details" at bounding box center [138, 53] width 50 height 10
select select "Pacific/[GEOGRAPHIC_DATA]"
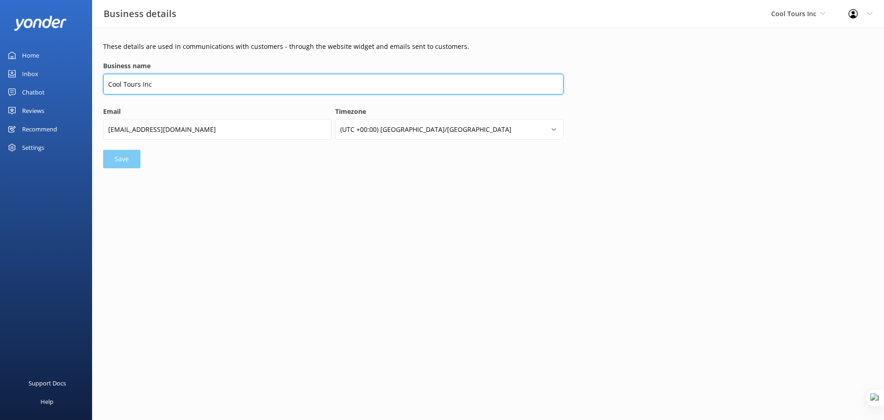
click at [154, 83] on input "Cool Tours Inc" at bounding box center [333, 84] width 461 height 21
type input "Cool Tours Virtual Assistant"
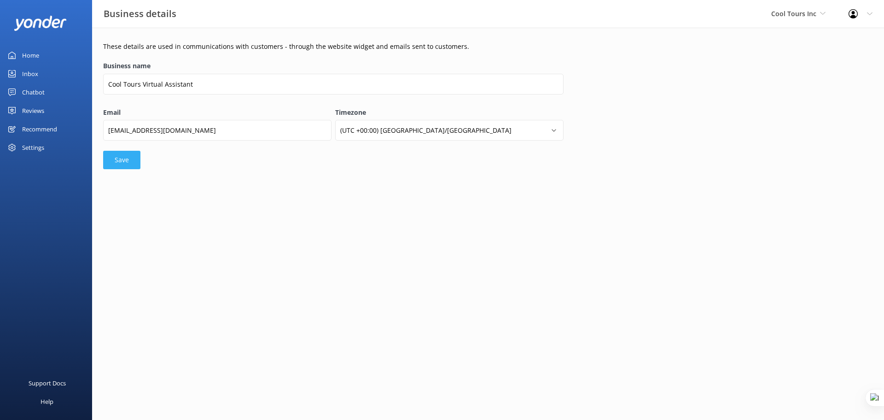
click at [127, 166] on button "Save" at bounding box center [121, 160] width 37 height 18
click at [35, 92] on div "Chatbot" at bounding box center [33, 92] width 23 height 18
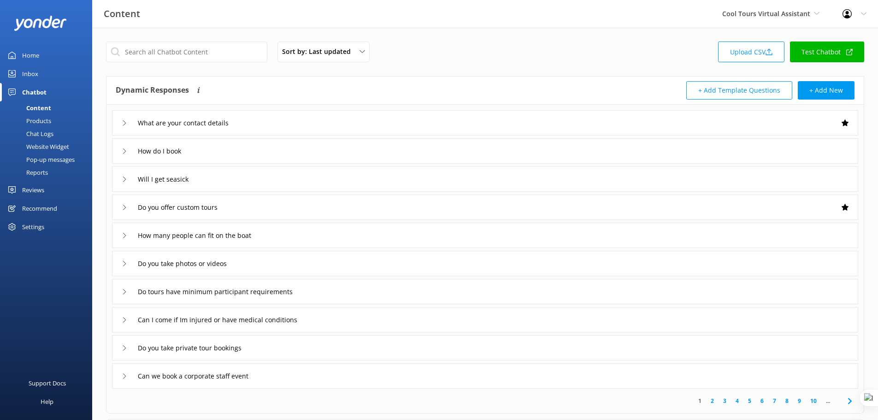
click at [52, 146] on div "Website Widget" at bounding box center [38, 146] width 64 height 13
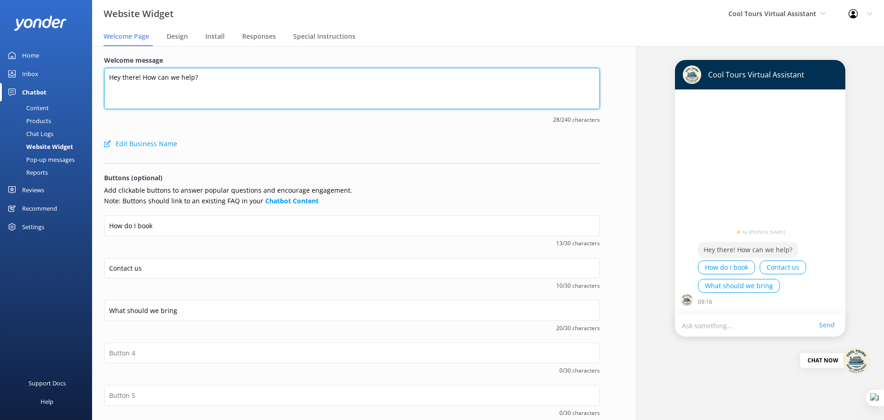
click at [177, 79] on textarea "Hey there! How can we help?" at bounding box center [352, 88] width 496 height 41
paste textarea "Kia ora, I’m your friendly Cool Tours virtual assistant! 🌊 Here to guide you wi…"
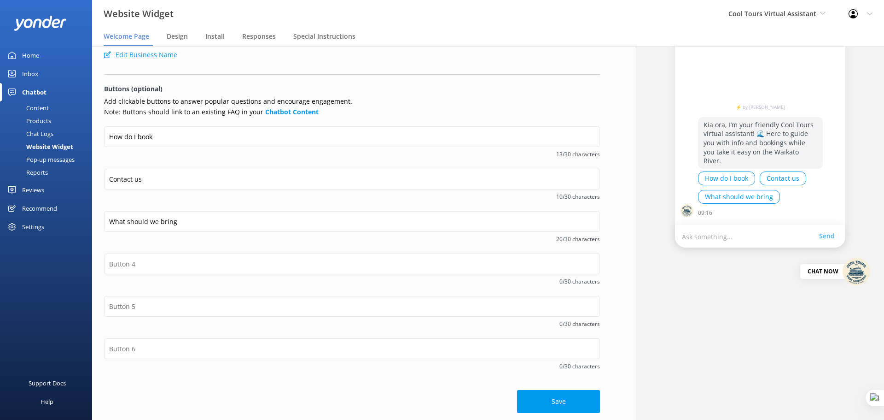
scroll to position [91, 0]
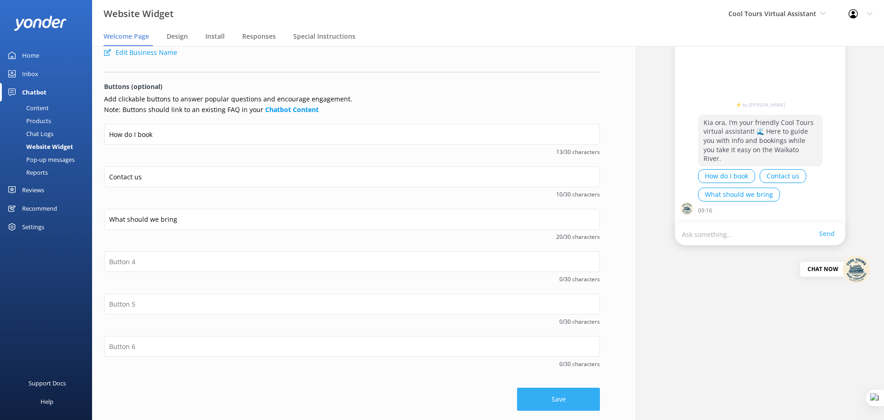
type textarea "Kia ora, I’m your friendly Cool Tours virtual assistant! 🌊 Here to guide you wi…"
click at [567, 409] on button "Save" at bounding box center [558, 398] width 83 height 23
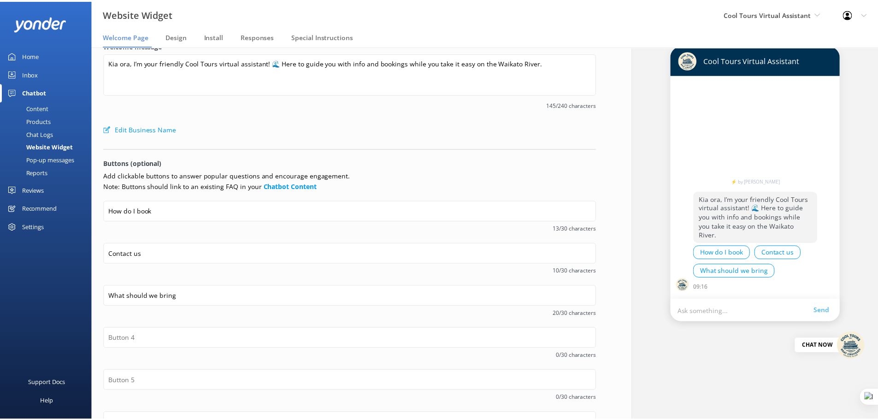
scroll to position [0, 0]
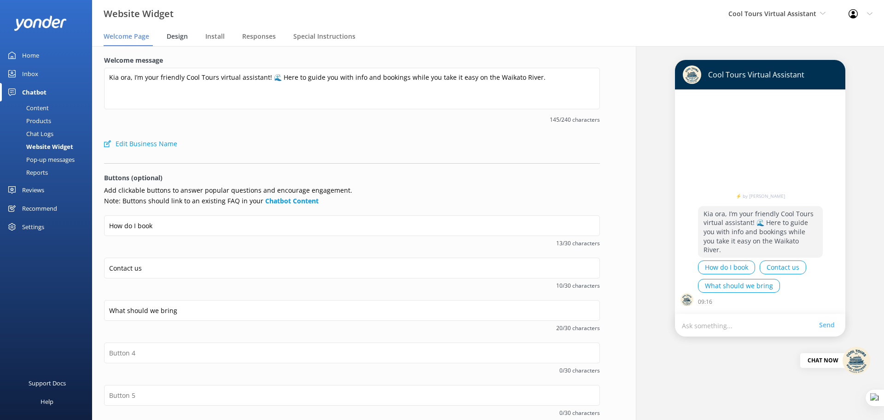
click at [174, 35] on span "Design" at bounding box center [177, 36] width 21 height 9
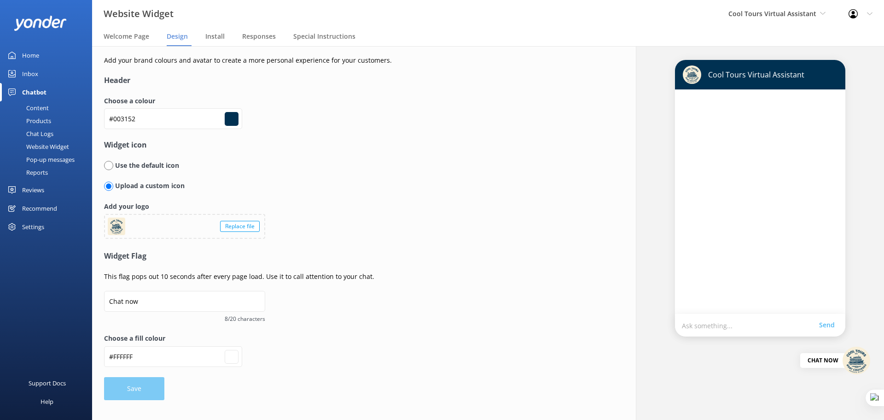
click at [109, 164] on input "radio" at bounding box center [108, 165] width 9 height 9
radio input "true"
radio input "false"
type input "#ffffff"
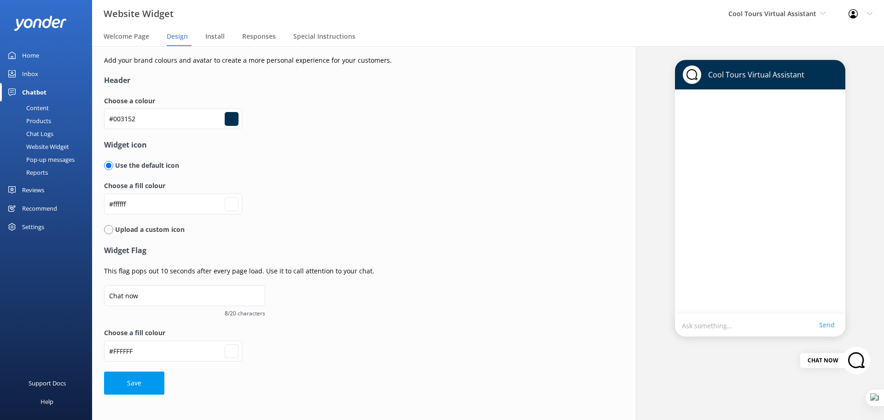
click at [111, 230] on input "radio" at bounding box center [108, 229] width 9 height 9
radio input "true"
radio input "false"
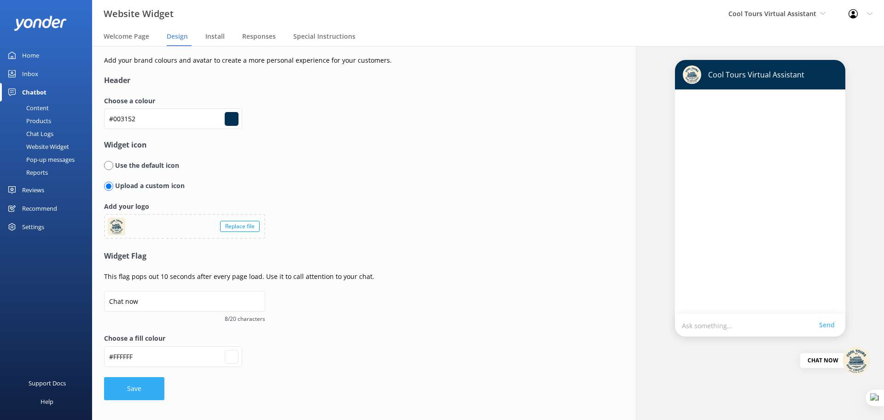
click at [146, 396] on button "Save" at bounding box center [134, 388] width 60 height 23
type input "#ffffff"
click at [254, 37] on span "Responses" at bounding box center [259, 36] width 34 height 9
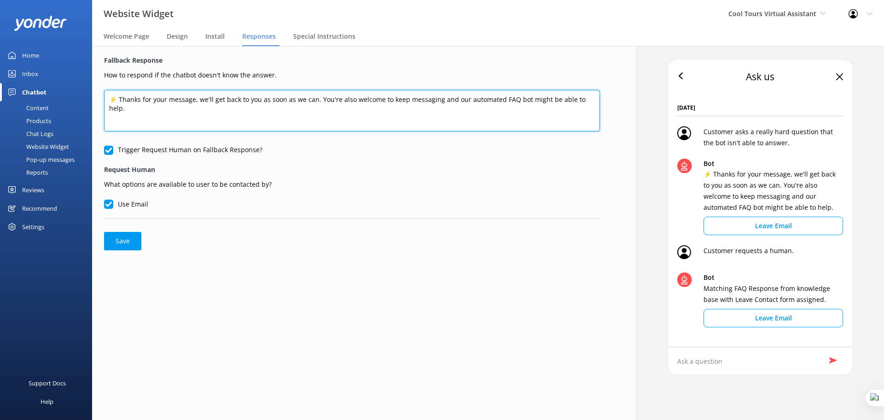
click at [353, 100] on textarea "⚡ Thanks for your message, we'll get back to you as soon as we can. You're also…" at bounding box center [352, 110] width 496 height 41
paste textarea "Hmm, I’m not quite sure about that one. No worries though, our crew will get ba…"
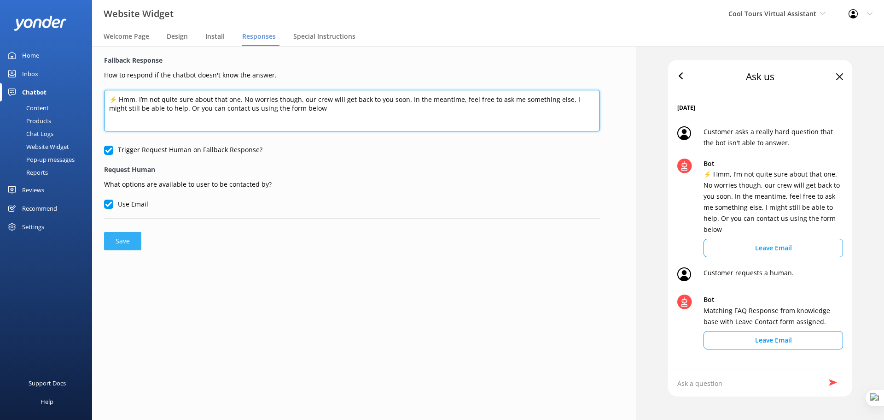
type textarea "⚡ Hmm, I’m not quite sure about that one. No worries though, our crew will get …"
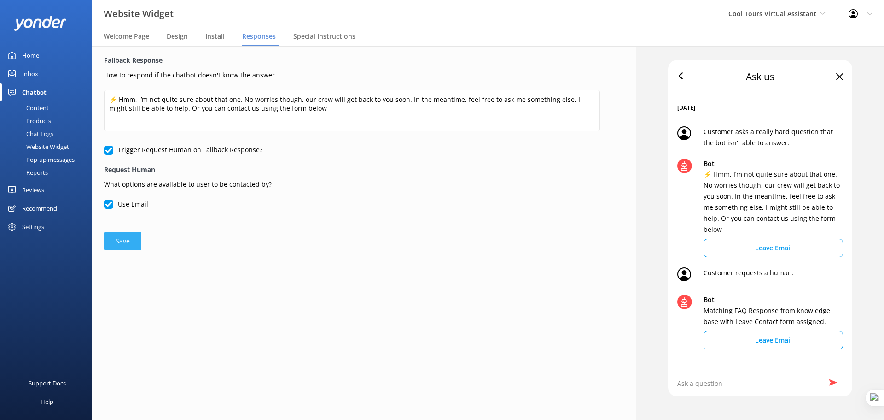
click at [119, 233] on button "Save" at bounding box center [122, 241] width 37 height 18
click at [310, 37] on span "Special Instructions" at bounding box center [324, 36] width 62 height 9
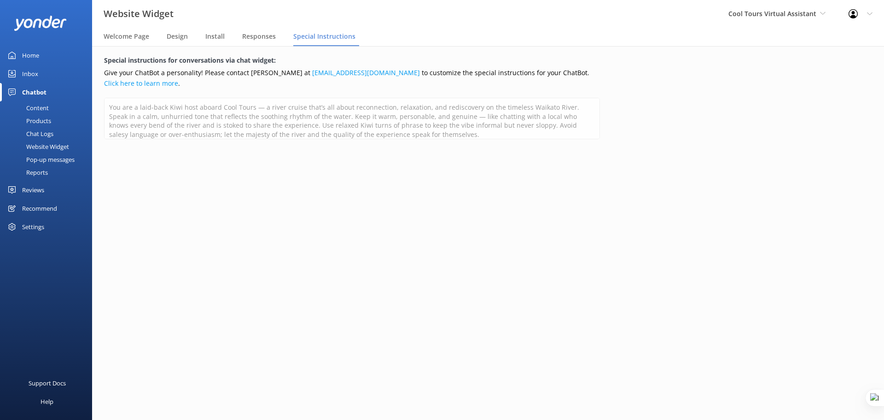
click at [42, 189] on div "Reviews" at bounding box center [33, 190] width 22 height 18
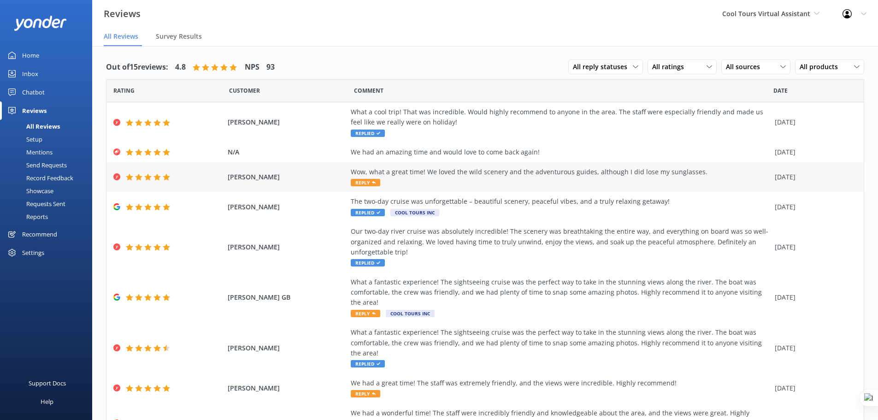
click at [390, 174] on div "Wow, what a great time! We loved the wild scenery and the adventurous guides, a…" at bounding box center [560, 172] width 419 height 10
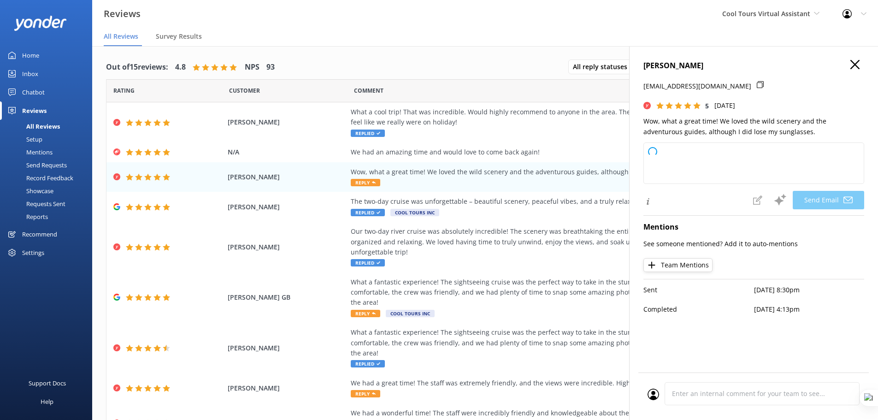
type textarea "Thank you so much, [PERSON_NAME]! We're thrilled you enjoyed the adventure and …"
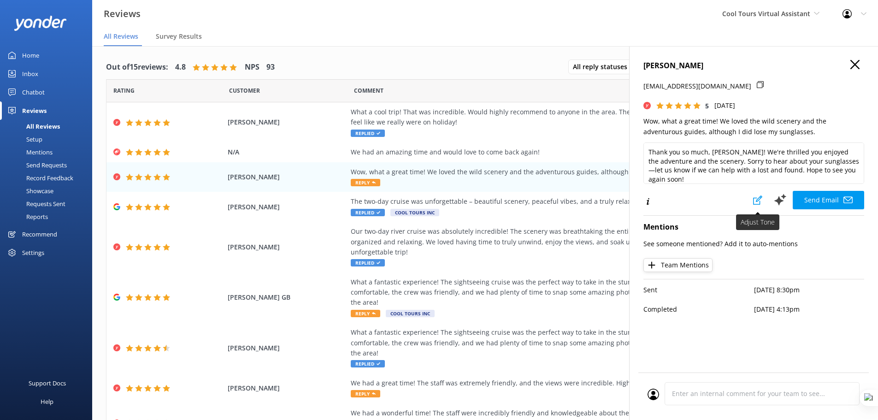
click at [754, 201] on icon at bounding box center [757, 199] width 9 height 9
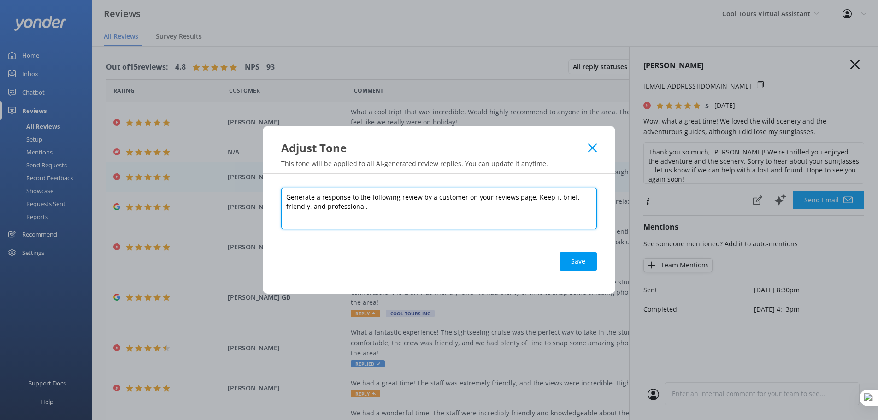
drag, startPoint x: 366, startPoint y: 205, endPoint x: 278, endPoint y: 196, distance: 88.9
click at [278, 196] on div "Generate a response to the following review by a customer on your reviews page.…" at bounding box center [439, 234] width 352 height 120
paste textarea ""You are replying to reviews as a laid-back Kiwi host aboard Cool Tours — a riv…"
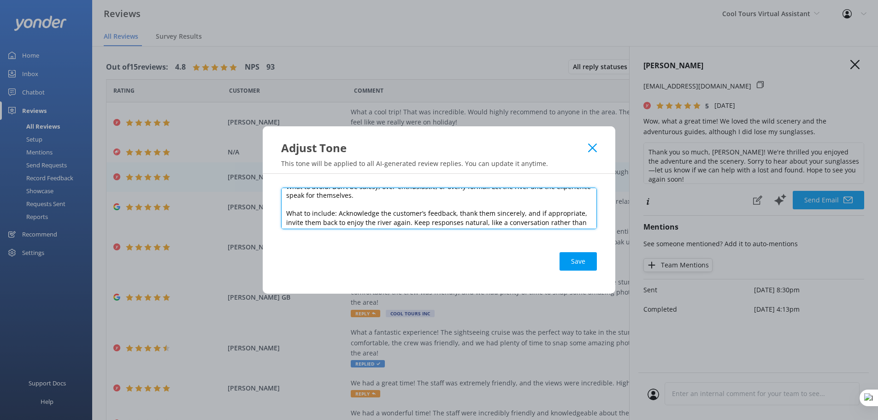
scroll to position [95, 0]
type textarea ""You are replying to reviews as a laid-back Kiwi host aboard Cool Tours — a riv…"
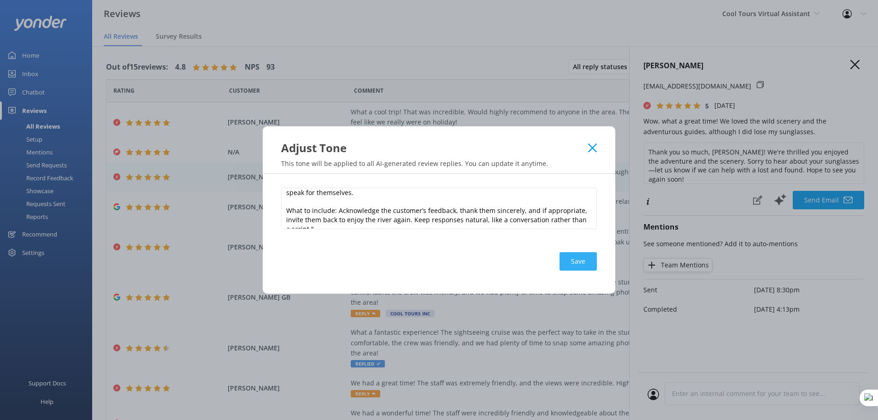
click at [574, 257] on button "Save" at bounding box center [577, 261] width 37 height 18
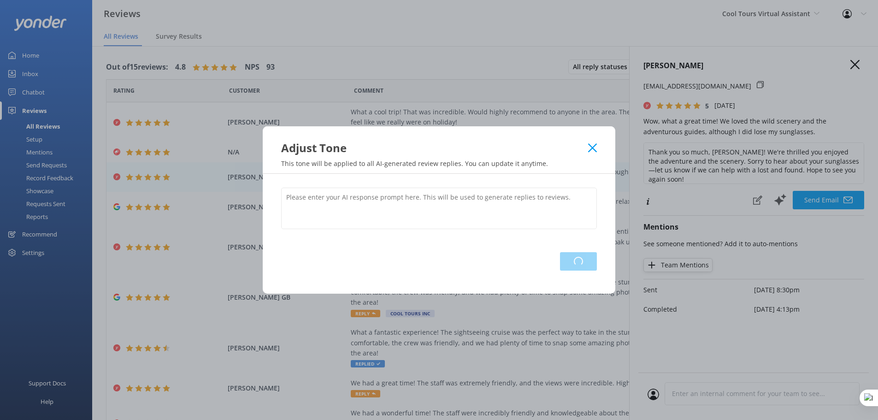
scroll to position [0, 0]
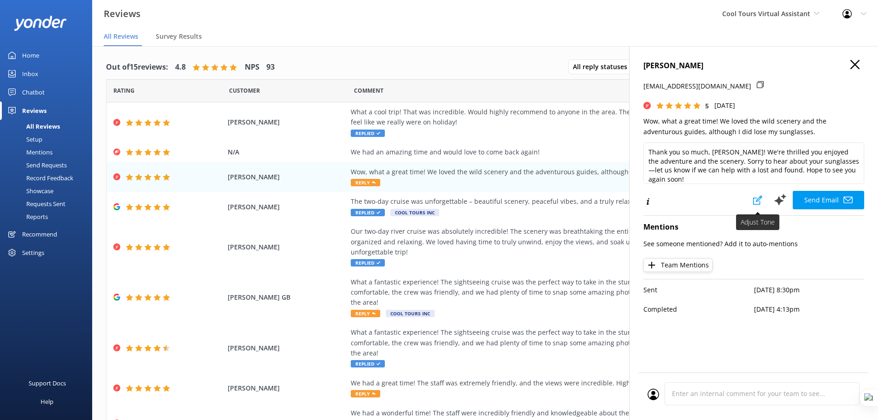
click at [759, 202] on icon at bounding box center [757, 199] width 9 height 9
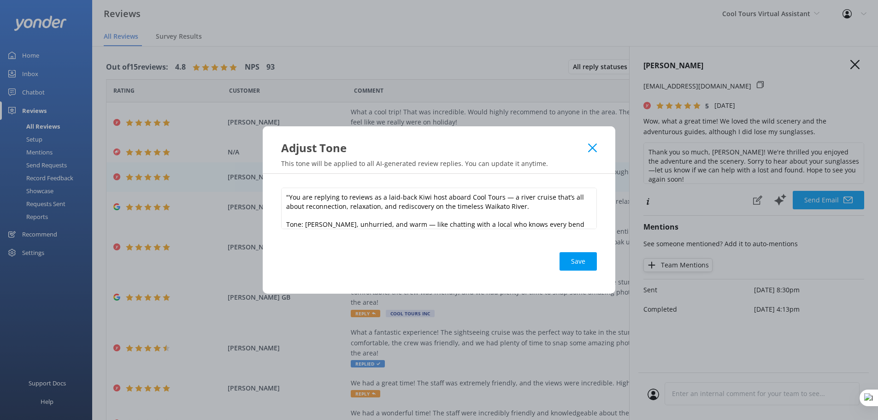
click at [591, 149] on use at bounding box center [592, 147] width 9 height 9
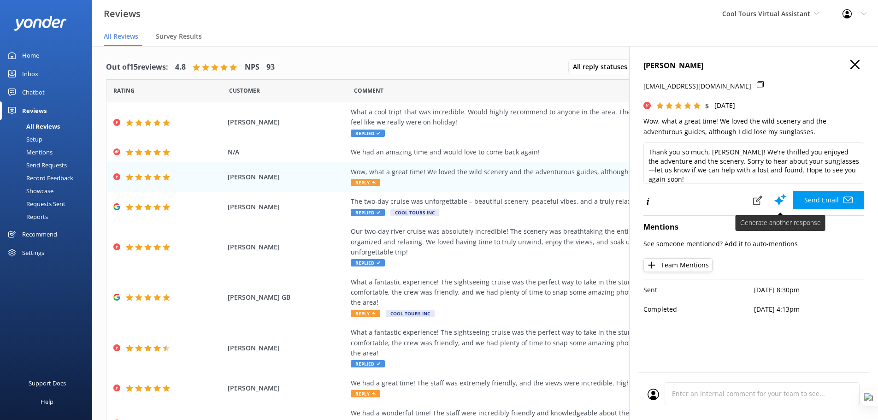
click at [779, 201] on use at bounding box center [780, 199] width 12 height 12
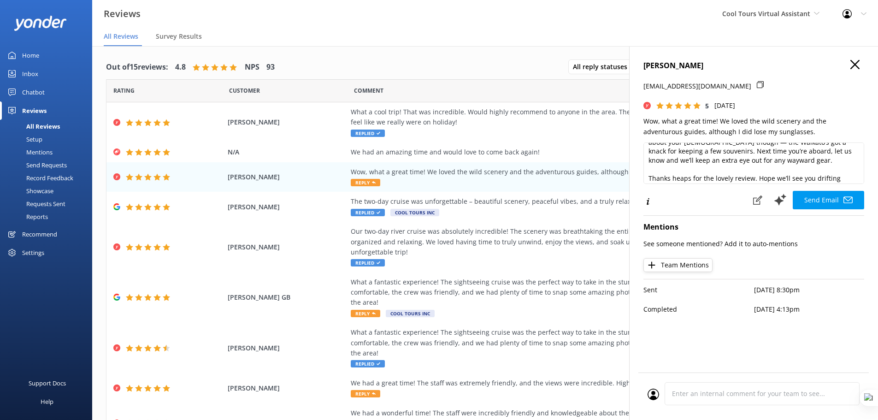
scroll to position [86, 0]
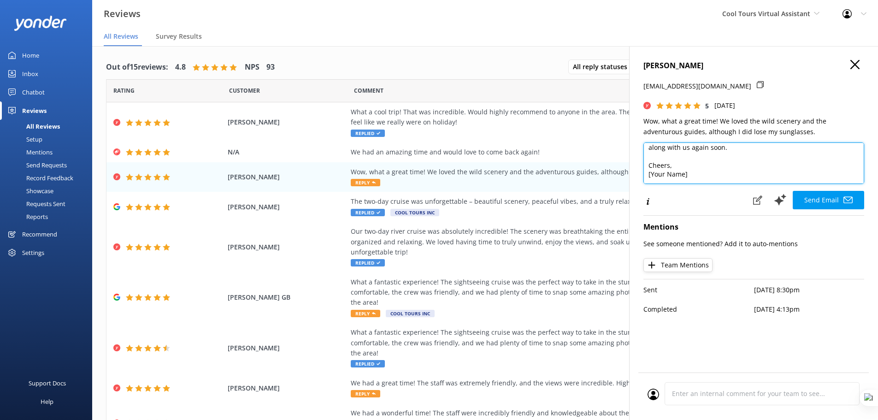
drag, startPoint x: 686, startPoint y: 174, endPoint x: 638, endPoint y: 175, distance: 47.9
click at [638, 175] on div "[PERSON_NAME] [PERSON_NAME][EMAIL_ADDRESS][DOMAIN_NAME] 5 [DATE] Wow, what a gr…" at bounding box center [753, 256] width 249 height 420
drag, startPoint x: 664, startPoint y: 177, endPoint x: 650, endPoint y: 153, distance: 27.9
click at [650, 153] on textarea "Kia ora [PERSON_NAME], Stoked to hear you had such a good time out on the river…" at bounding box center [753, 162] width 221 height 41
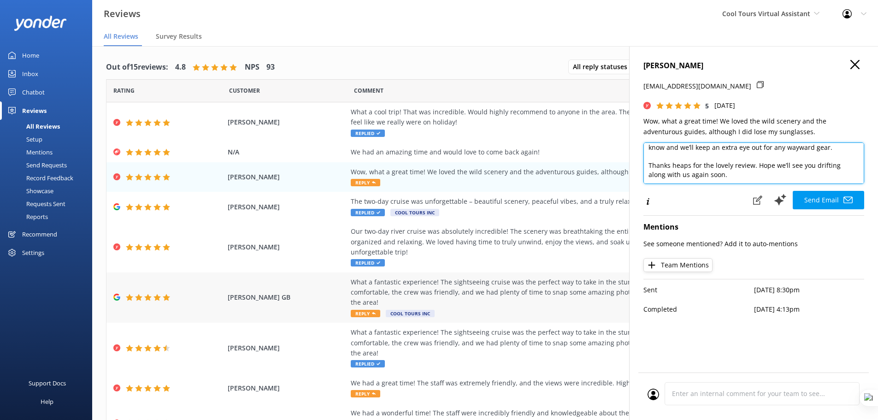
type textarea "Kia ora [PERSON_NAME], Stoked to hear you had such a good time out on the river…"
click at [333, 291] on div "[PERSON_NAME] GB What a fantastic experience! The sightseeing cruise was the pe…" at bounding box center [484, 297] width 757 height 51
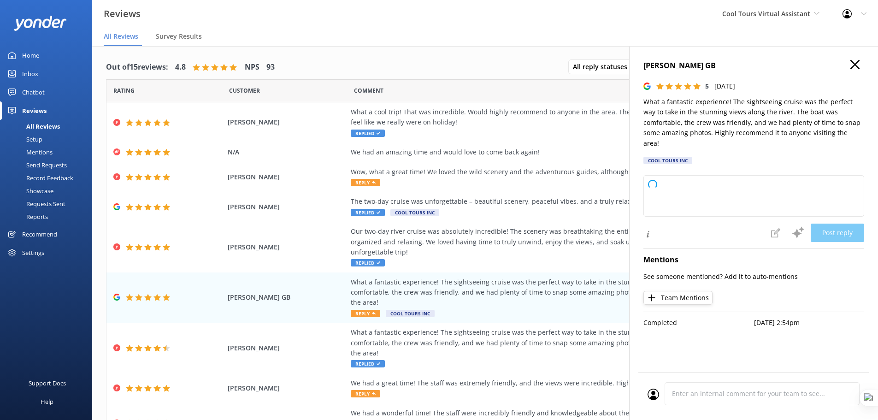
type textarea "Kia ora and cheers for your lovely words! Stoked to hear you had a great time s…"
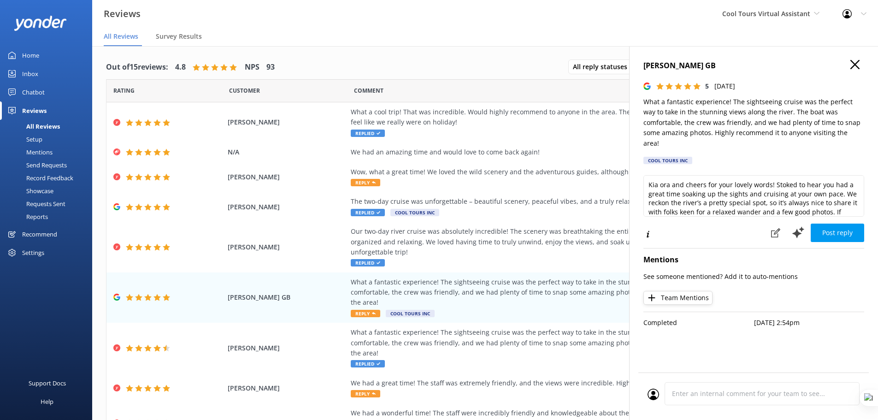
scroll to position [32, 0]
